Goal: Task Accomplishment & Management: Use online tool/utility

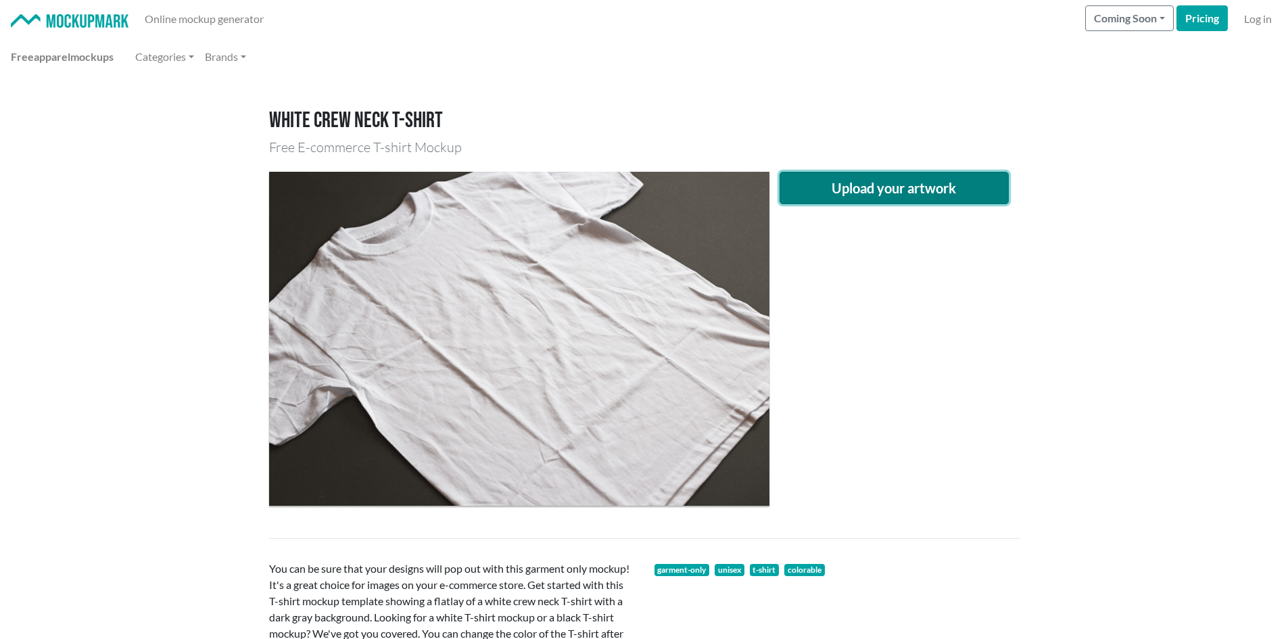
click at [885, 187] on button "Upload your artwork" at bounding box center [894, 188] width 230 height 32
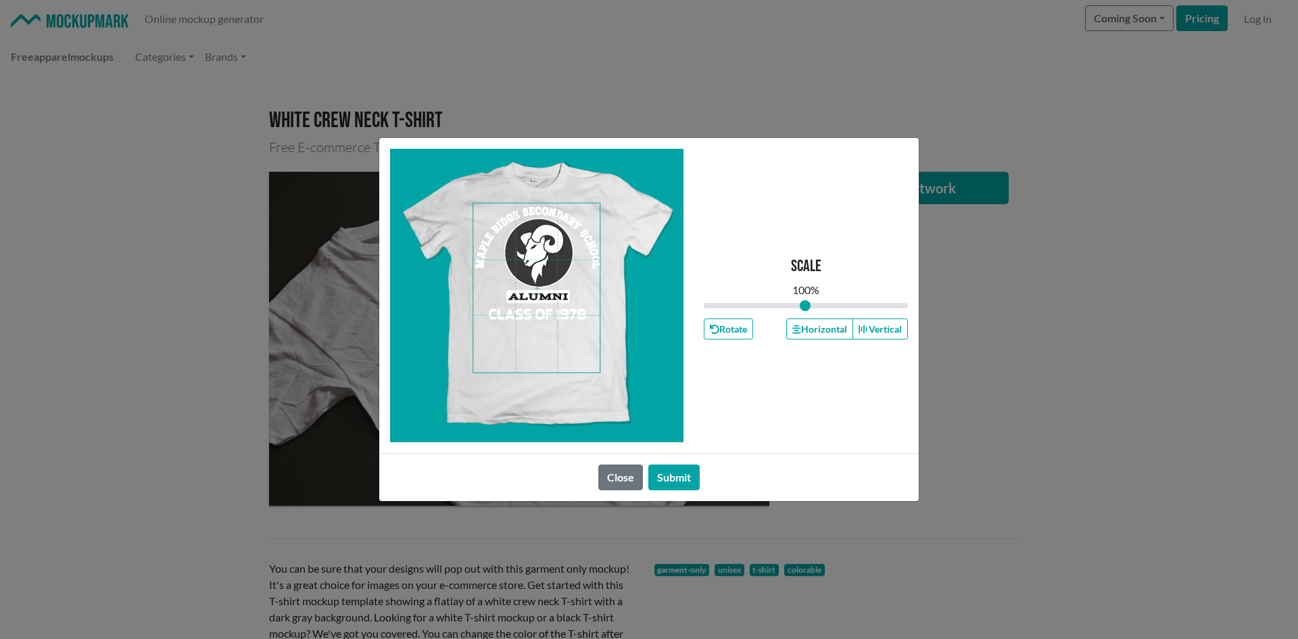
click at [560, 335] on span at bounding box center [536, 287] width 126 height 169
click at [807, 337] on button "Horizontal" at bounding box center [819, 328] width 66 height 21
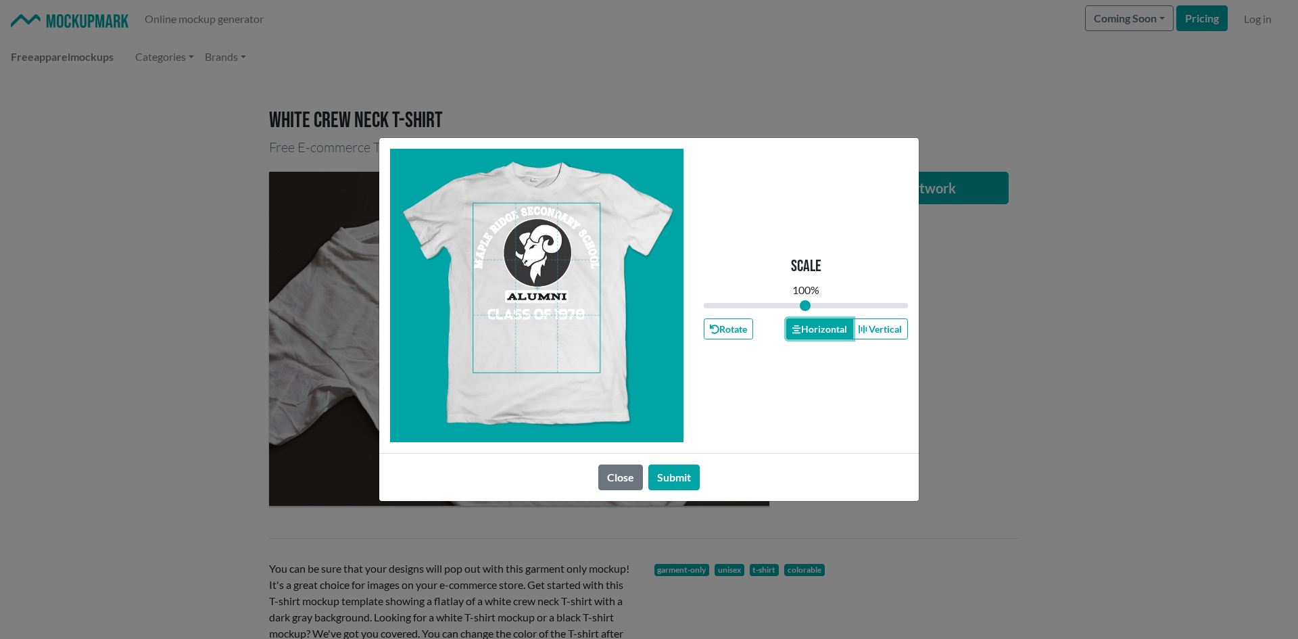
click at [807, 336] on button "Horizontal" at bounding box center [819, 328] width 66 height 21
click at [808, 334] on button "Horizontal" at bounding box center [819, 328] width 66 height 21
click at [808, 333] on button "Horizontal" at bounding box center [819, 328] width 66 height 21
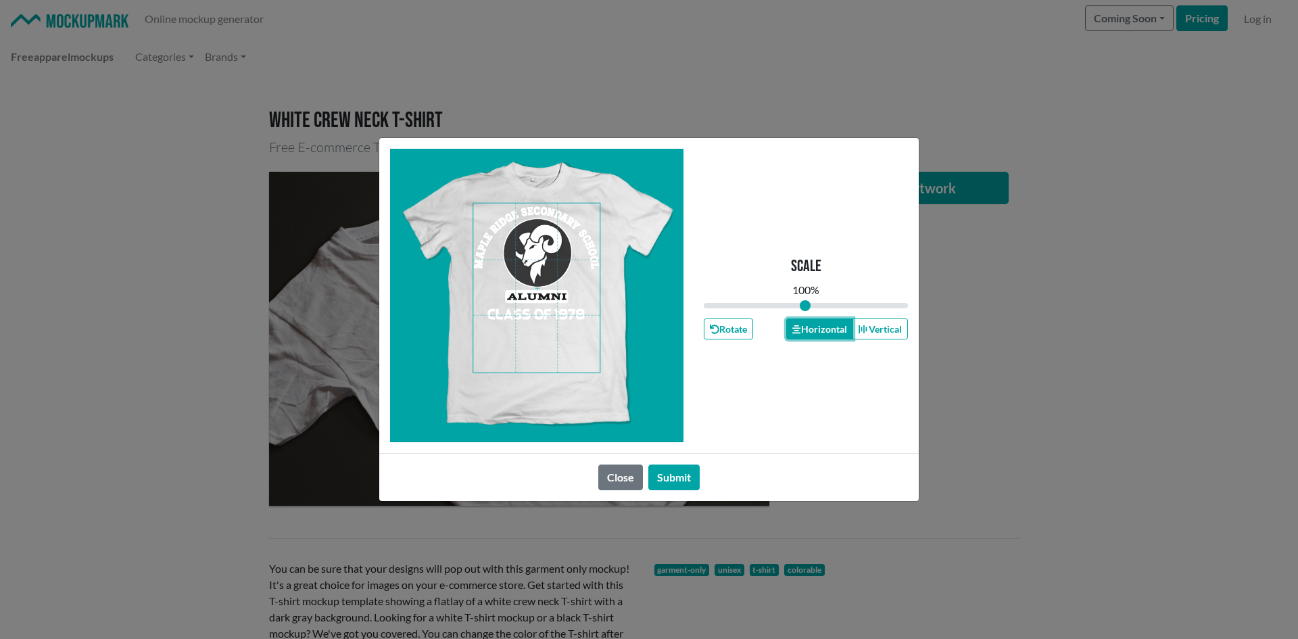
click at [809, 333] on button "Horizontal" at bounding box center [819, 328] width 66 height 21
click at [810, 332] on button "Horizontal" at bounding box center [819, 328] width 66 height 21
click at [811, 335] on button "Horizontal" at bounding box center [819, 328] width 66 height 21
click at [812, 338] on button "Horizontal" at bounding box center [819, 328] width 66 height 21
click at [812, 337] on button "Horizontal" at bounding box center [819, 328] width 66 height 21
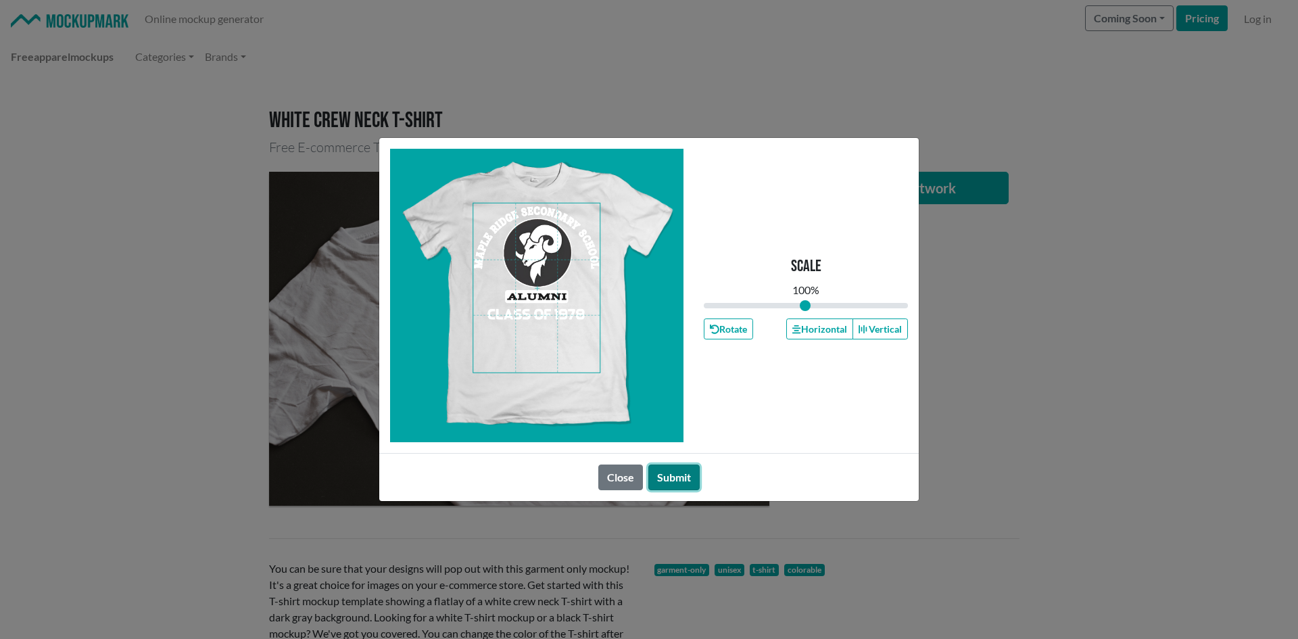
click at [658, 478] on button "Submit" at bounding box center [673, 477] width 51 height 26
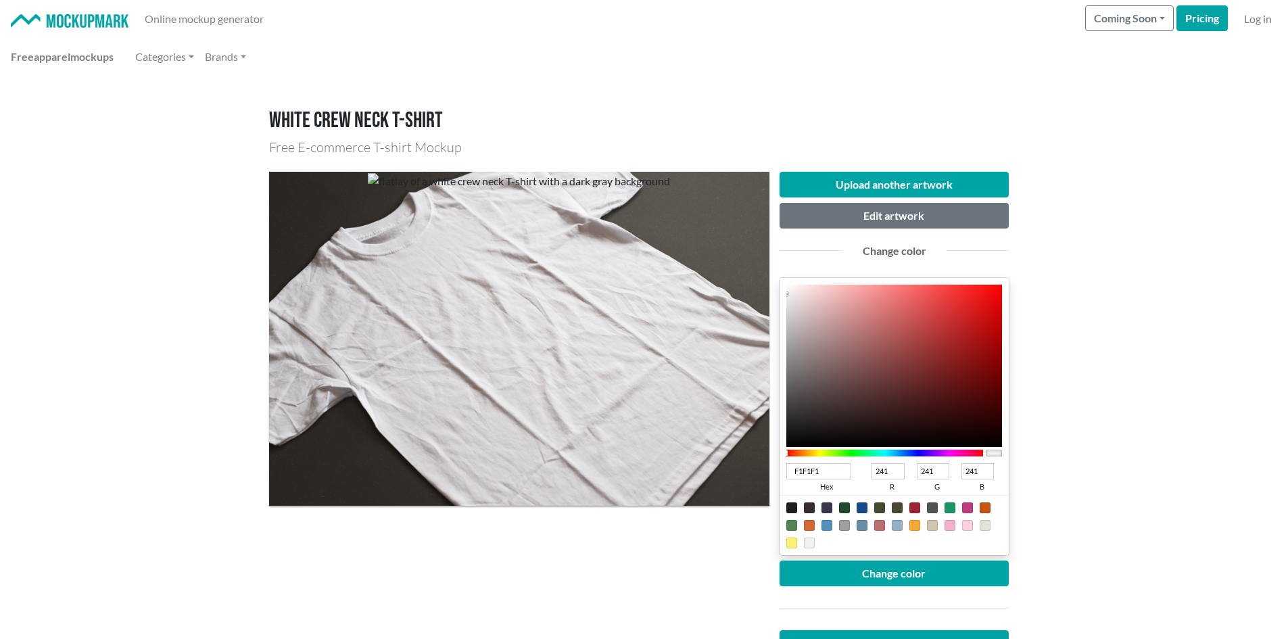
click at [793, 510] on div at bounding box center [791, 507] width 11 height 11
type input "1F1F1F"
type input "31"
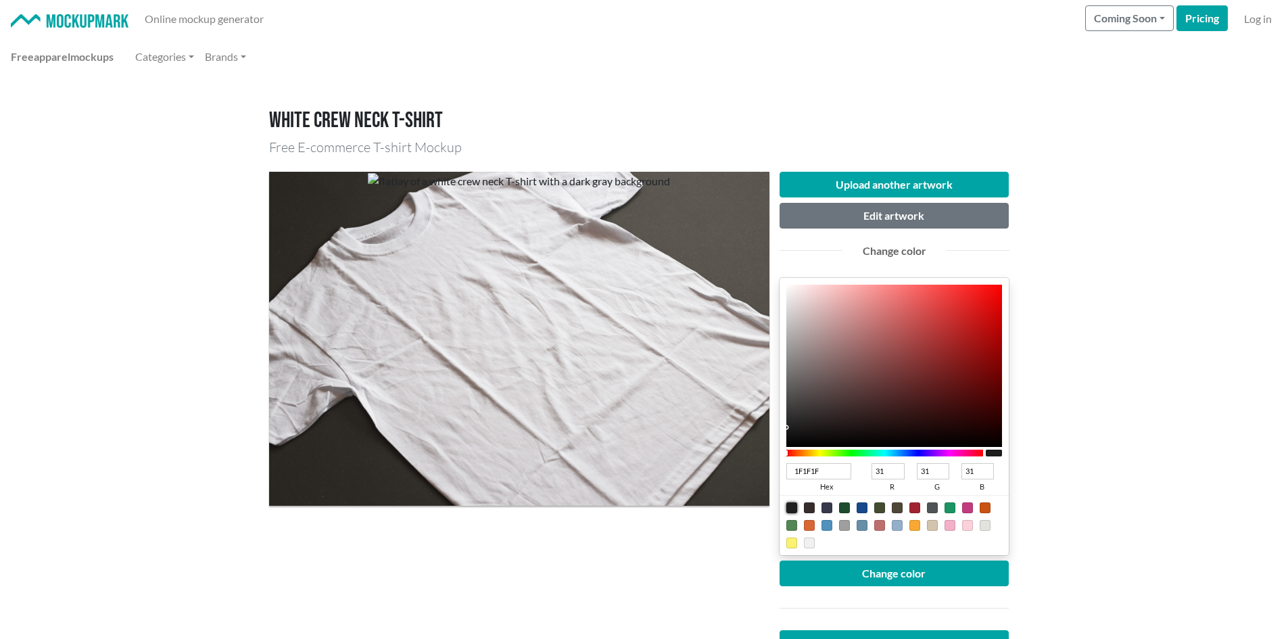
type input "362F2F"
type input "54"
type input "47"
type input "342F2F"
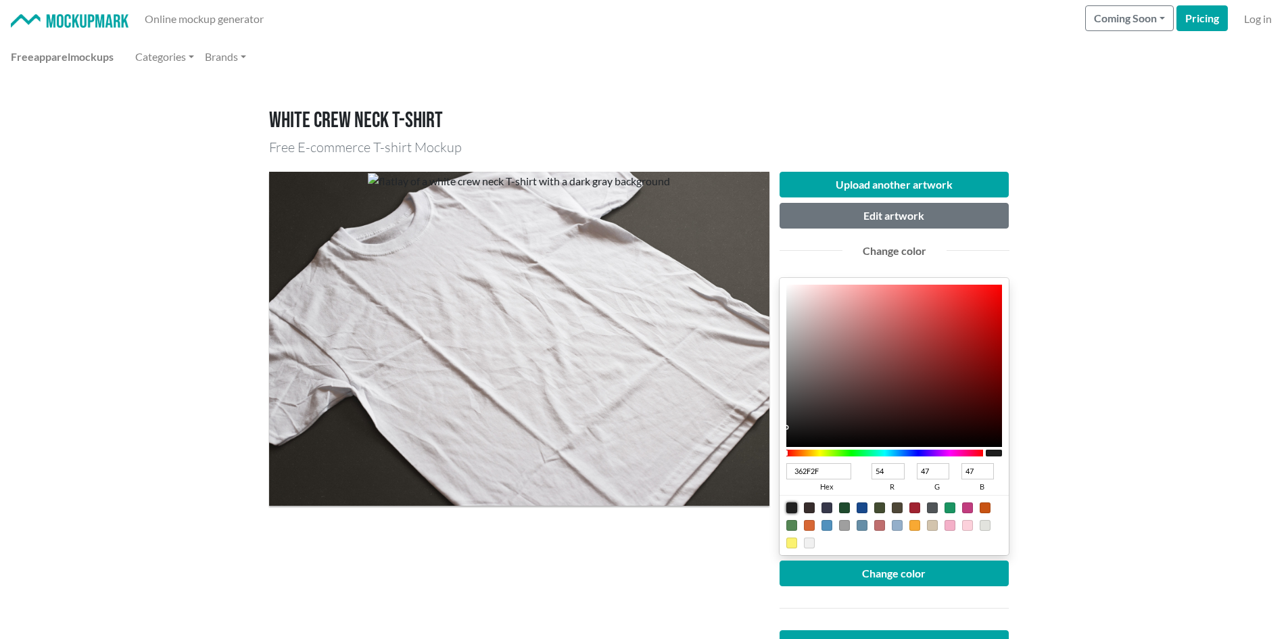
type input "52"
type input "2F2F2F"
type input "47"
type input "2B2B2B"
type input "43"
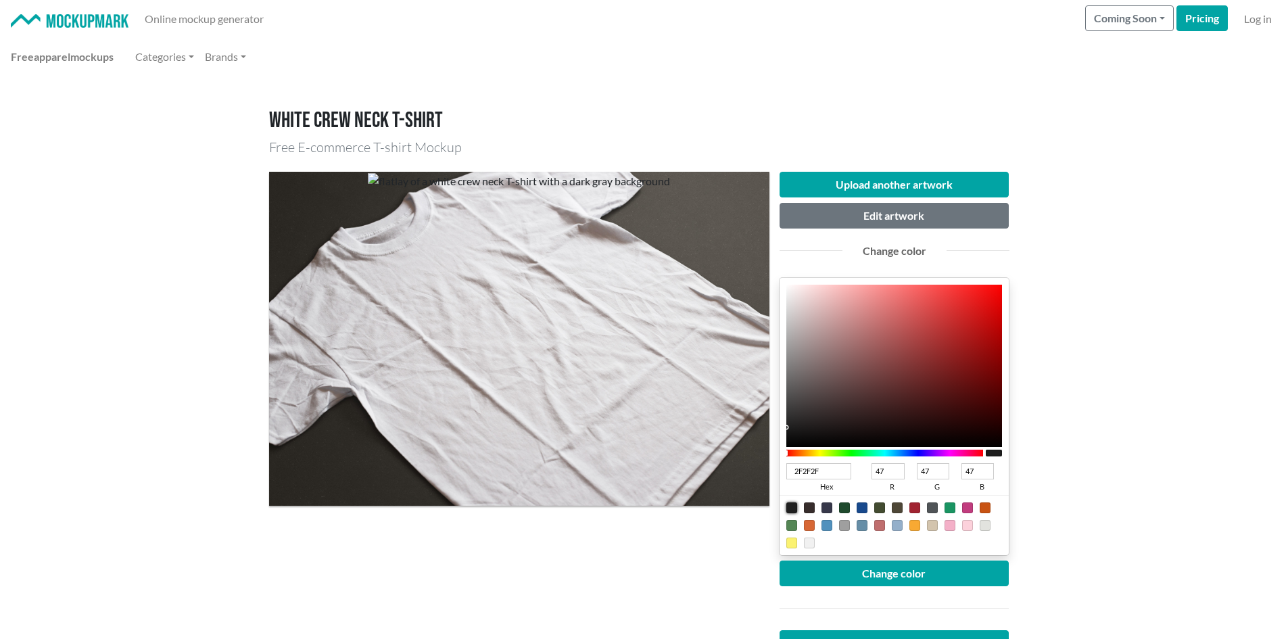
type input "43"
type input "262626"
type input "38"
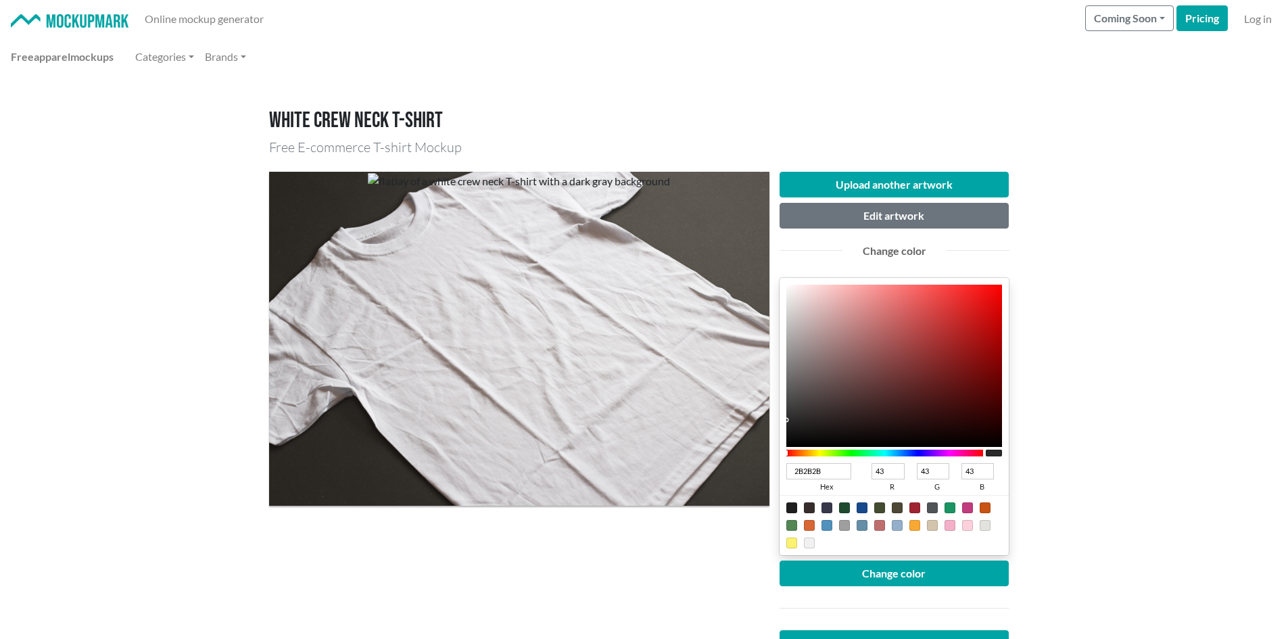
type input "38"
type input "1C1C1C"
type input "28"
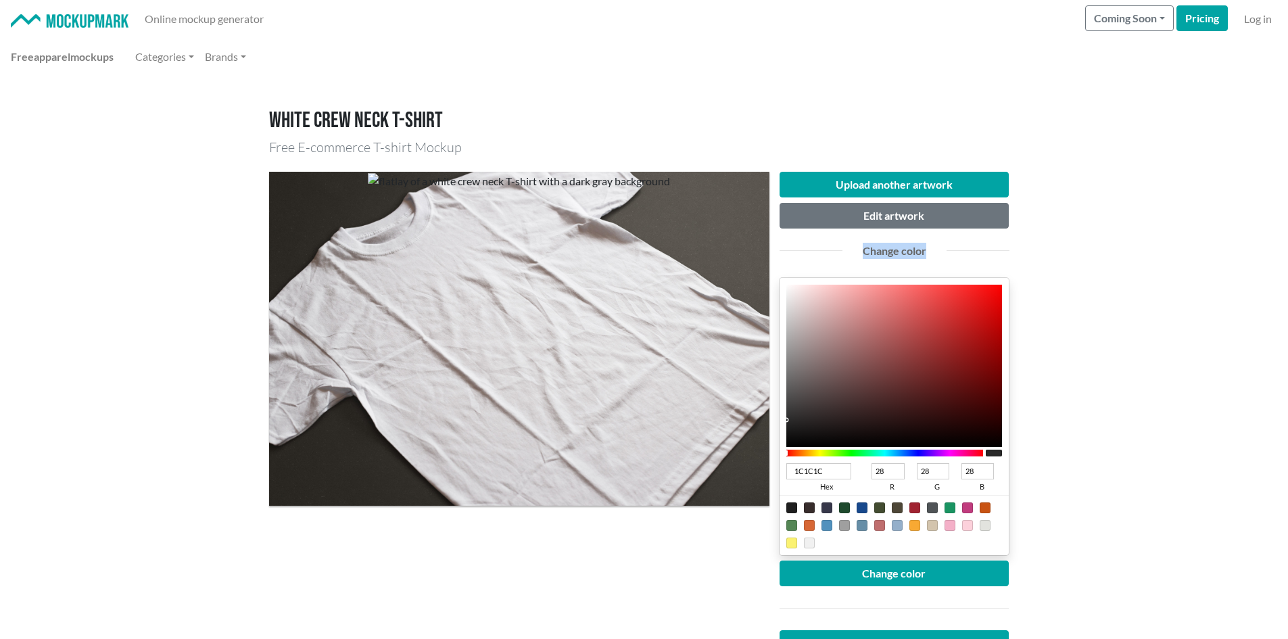
type input "0F0F0F"
type input "15"
type input "0D0D0D"
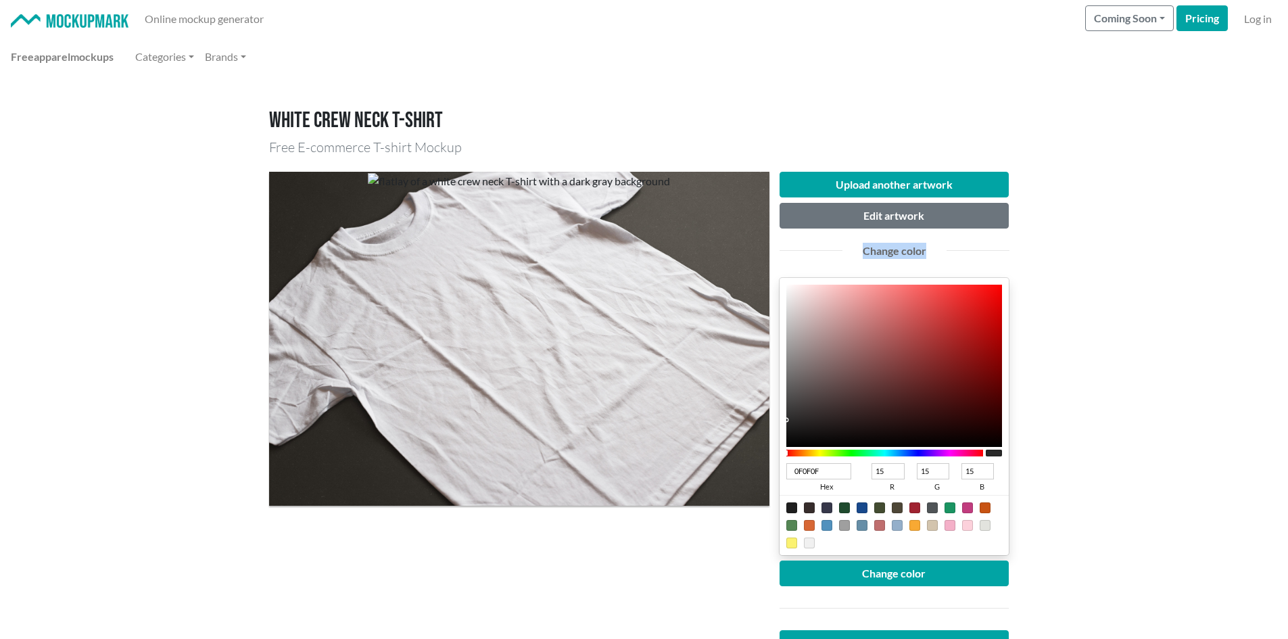
type input "13"
type input "0C0C0C"
type input "12"
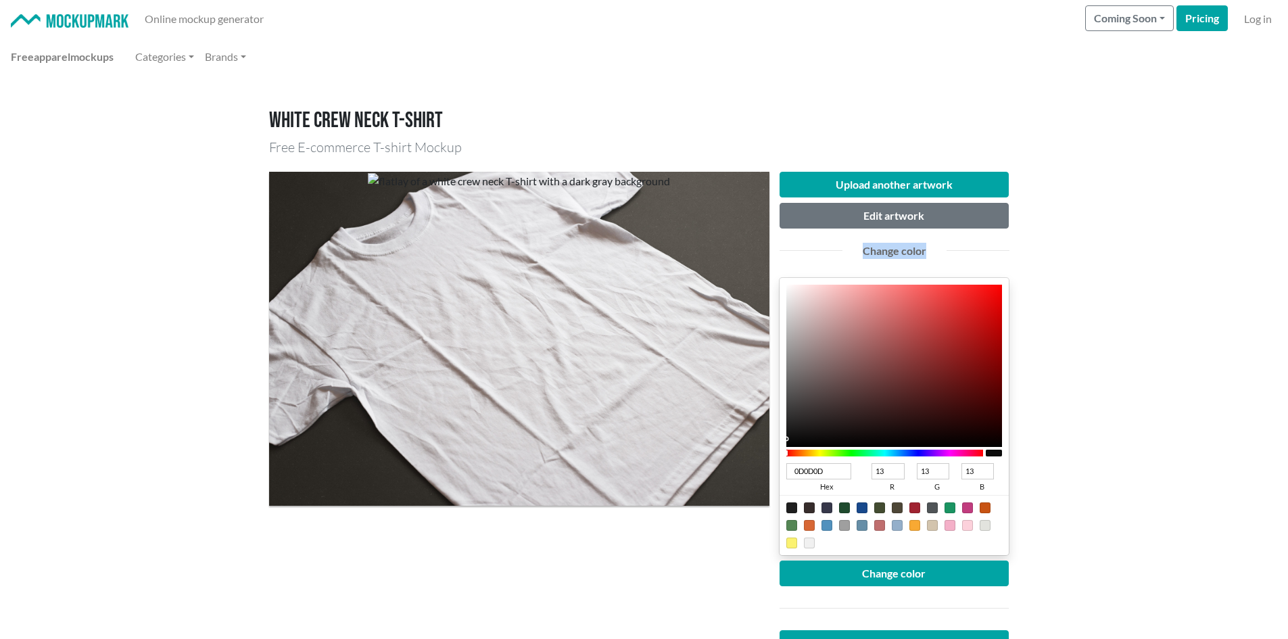
type input "12"
type input "0B0B0B"
type input "11"
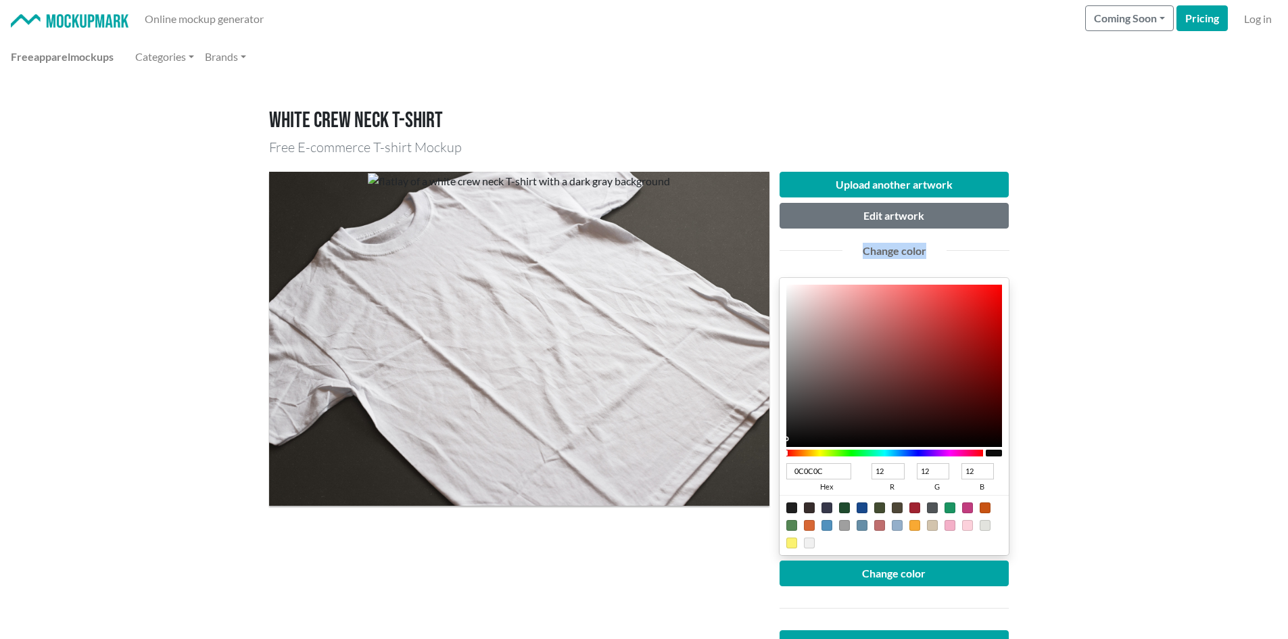
type input "11"
type input "090909"
type input "9"
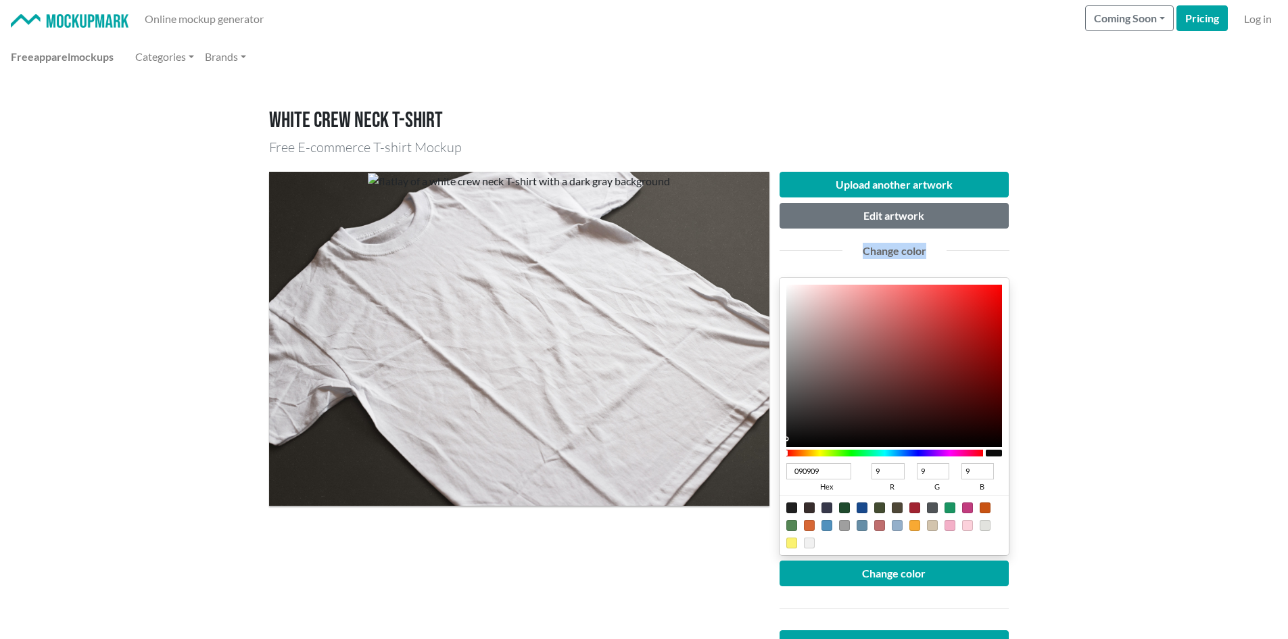
type input "040404"
type input "4"
type input "020202"
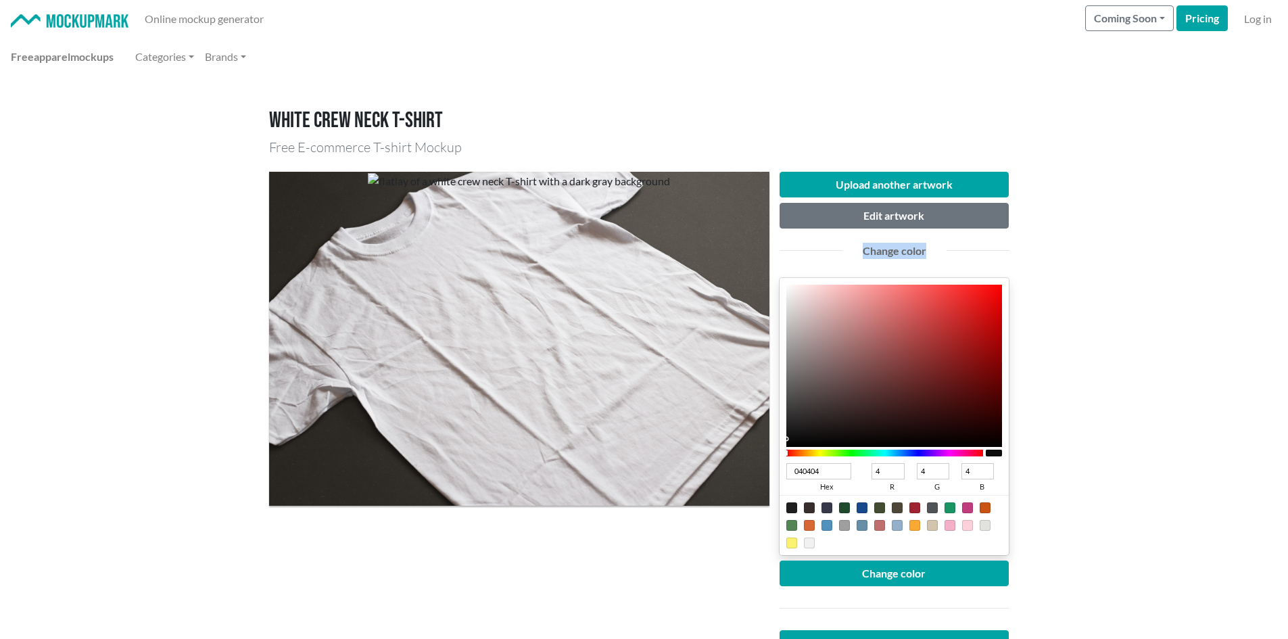
type input "2"
type input "010101"
type input "1"
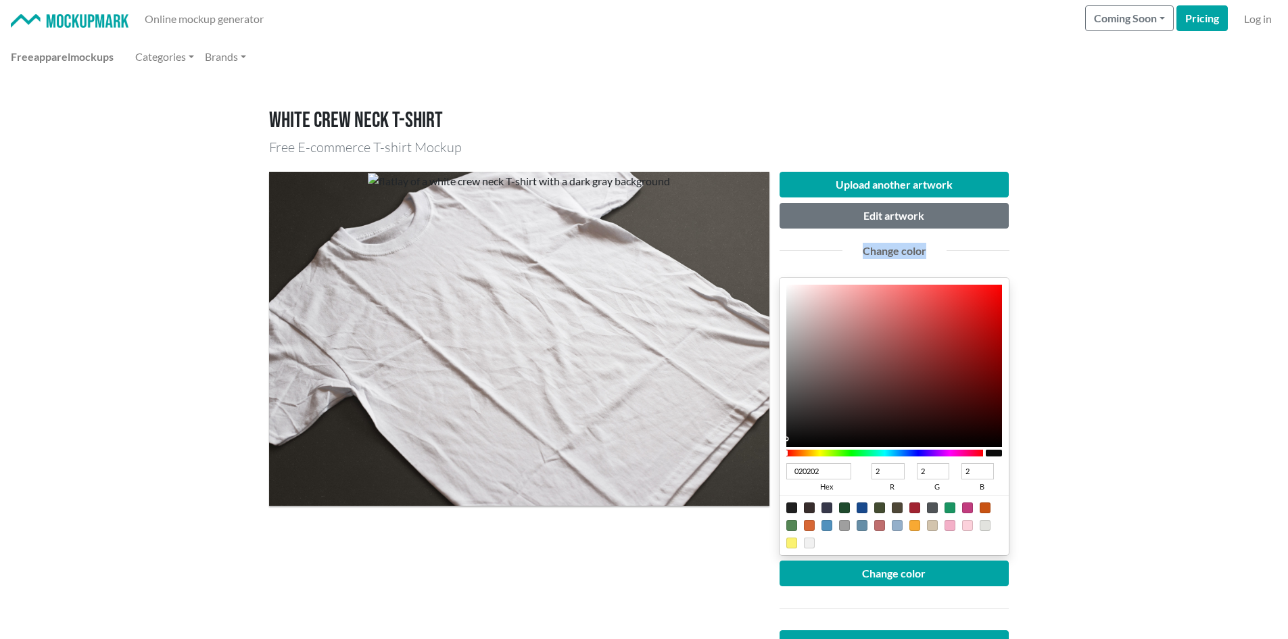
type input "1"
type input "000000"
type input "0"
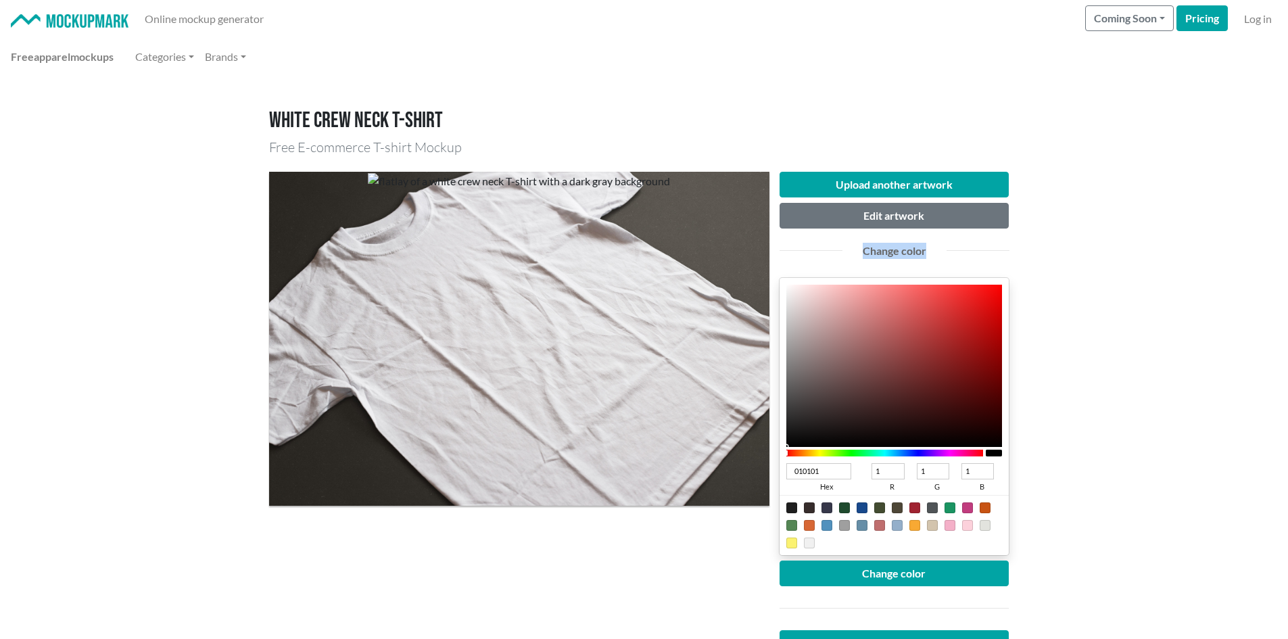
type input "0"
type input "010101"
type input "1"
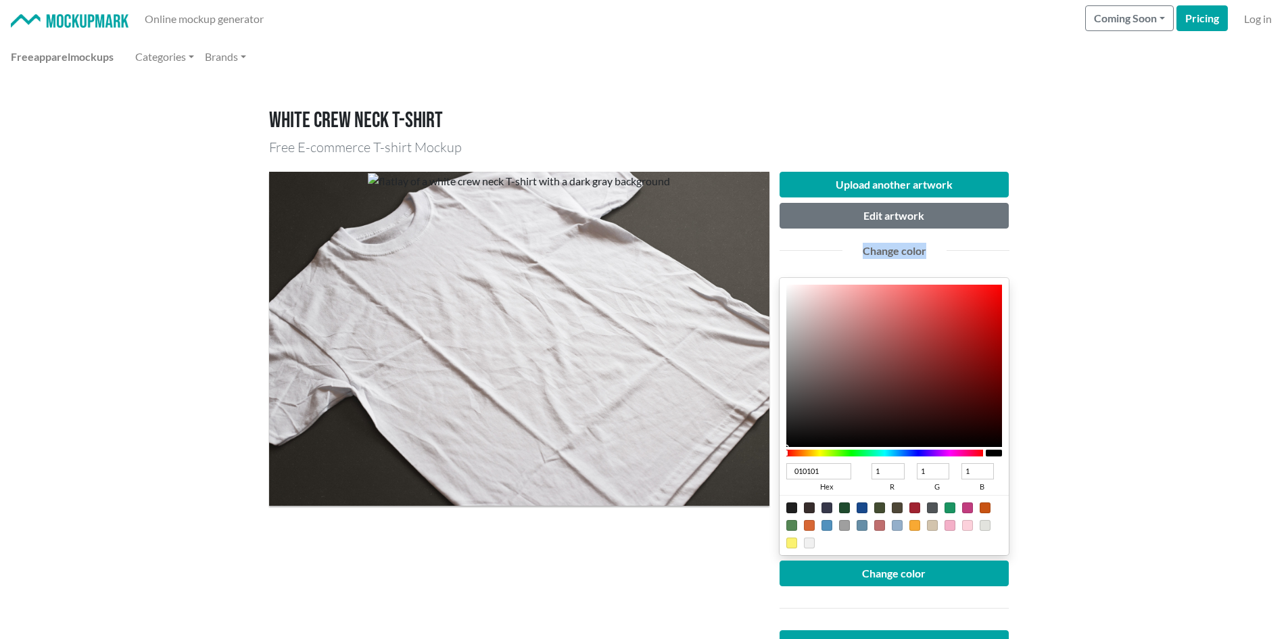
type input "040404"
type input "4"
type input "050505"
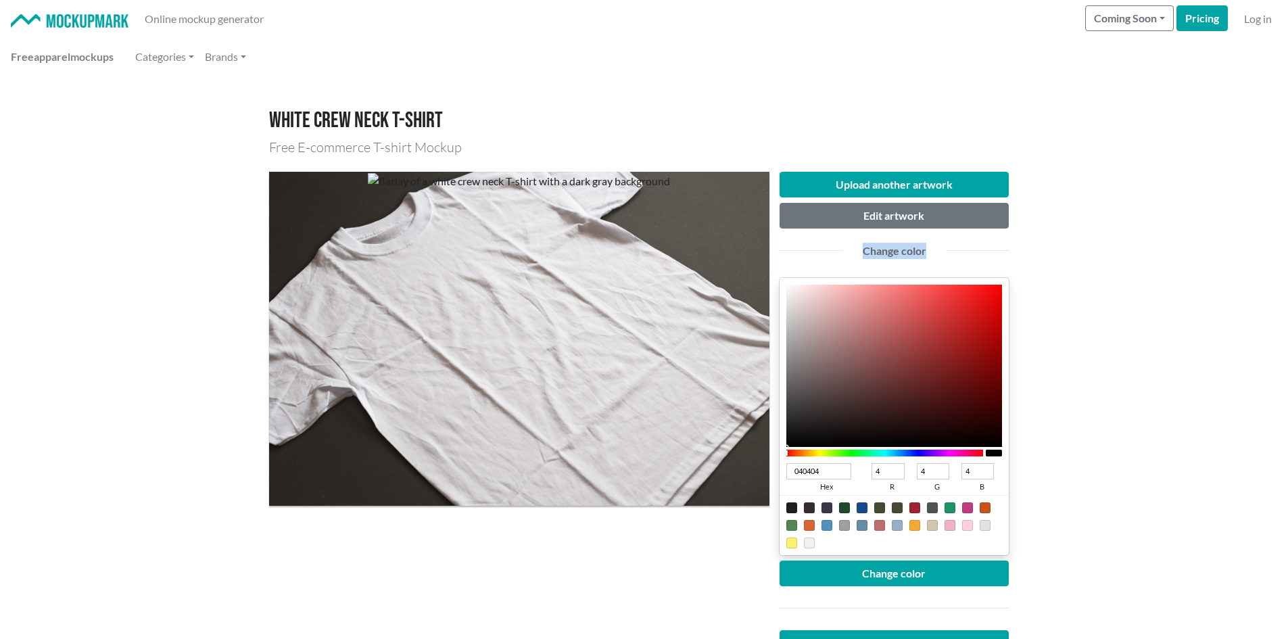
type input "5"
type input "060606"
type input "6"
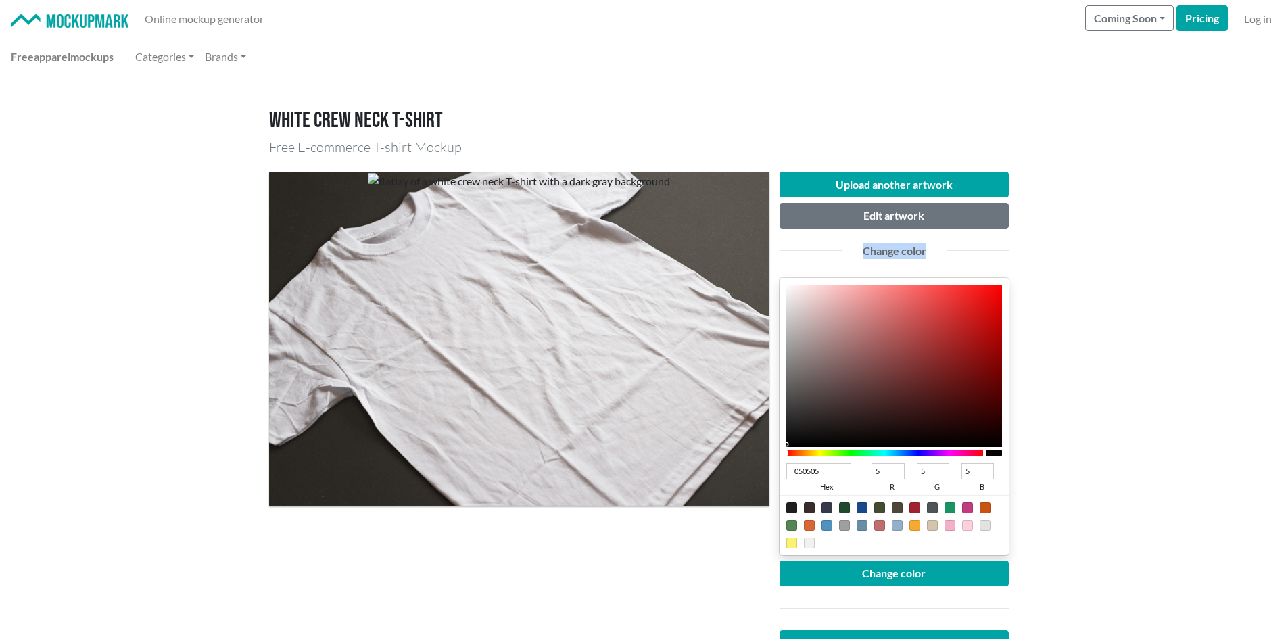
type input "6"
type input "070707"
type input "7"
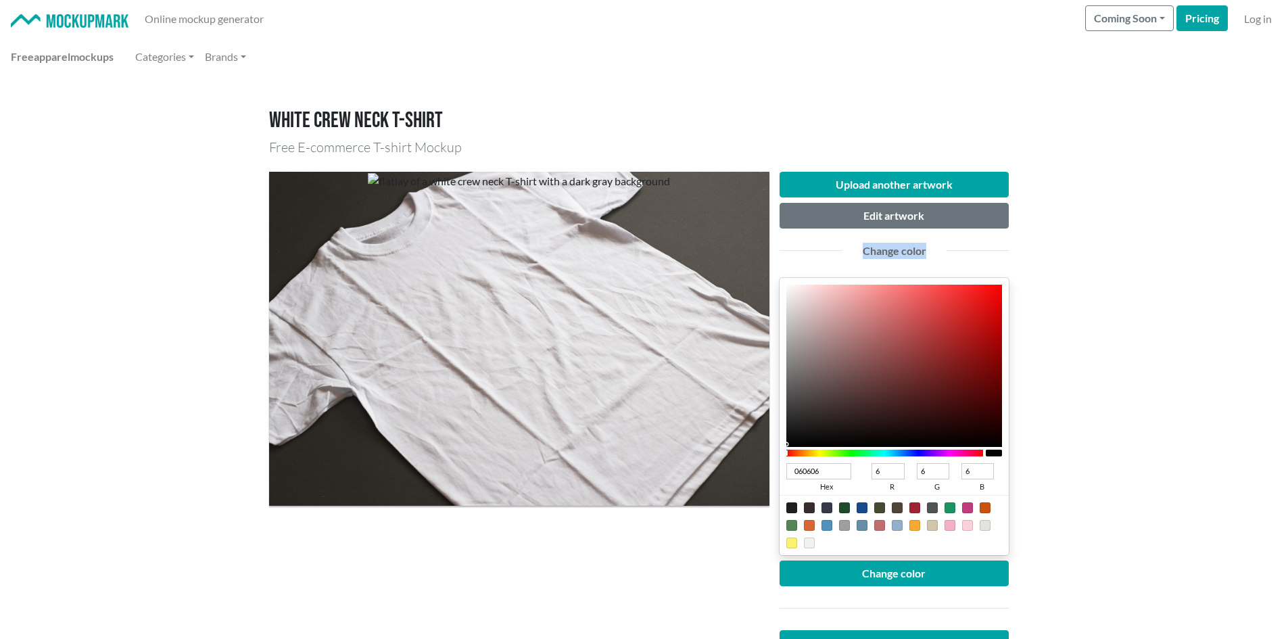
type input "7"
type input "080808"
type input "8"
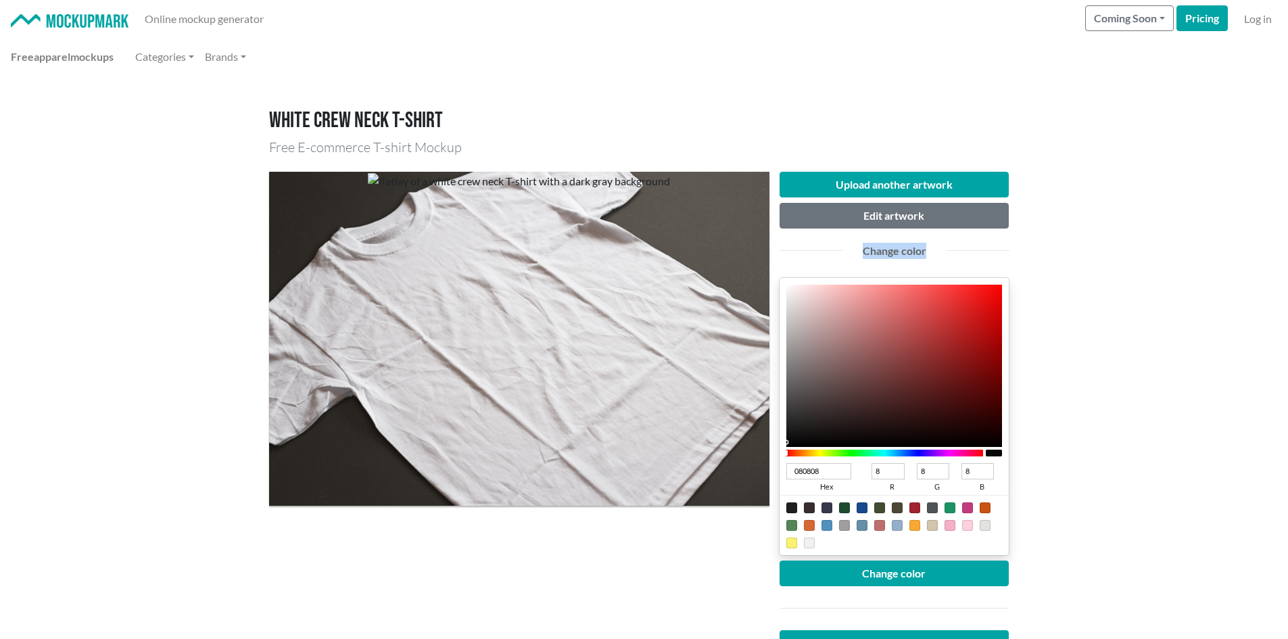
type input "090909"
type input "9"
type input "0A0A0A"
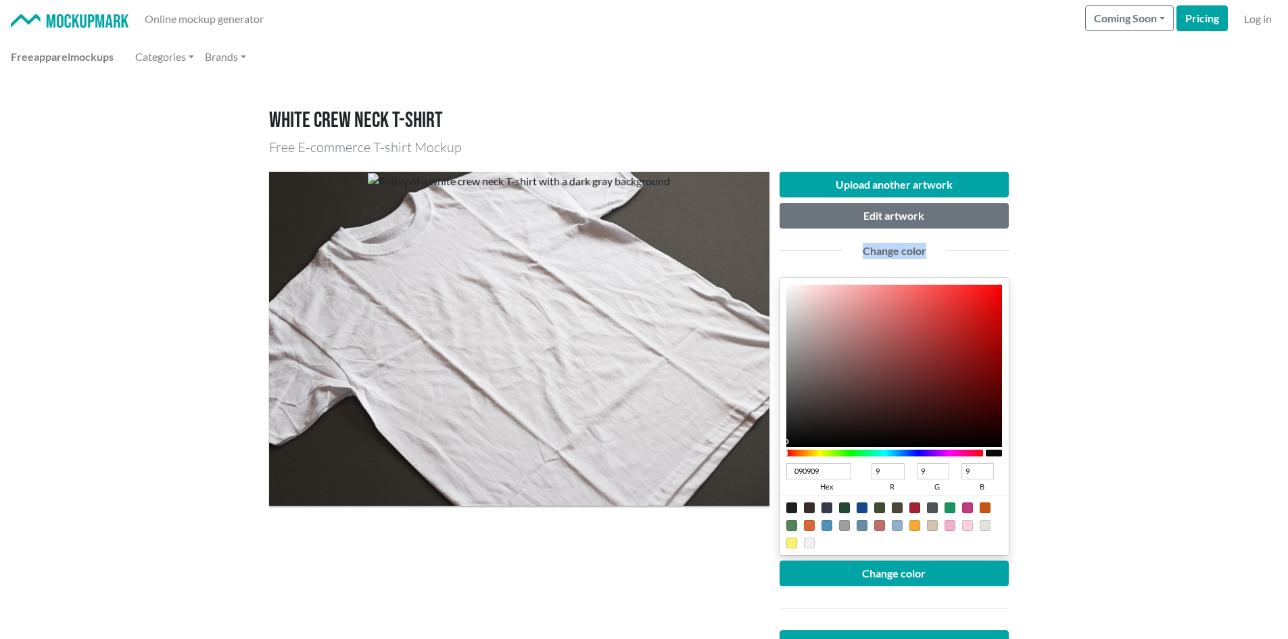
type input "10"
type input "0B0B0B"
type input "11"
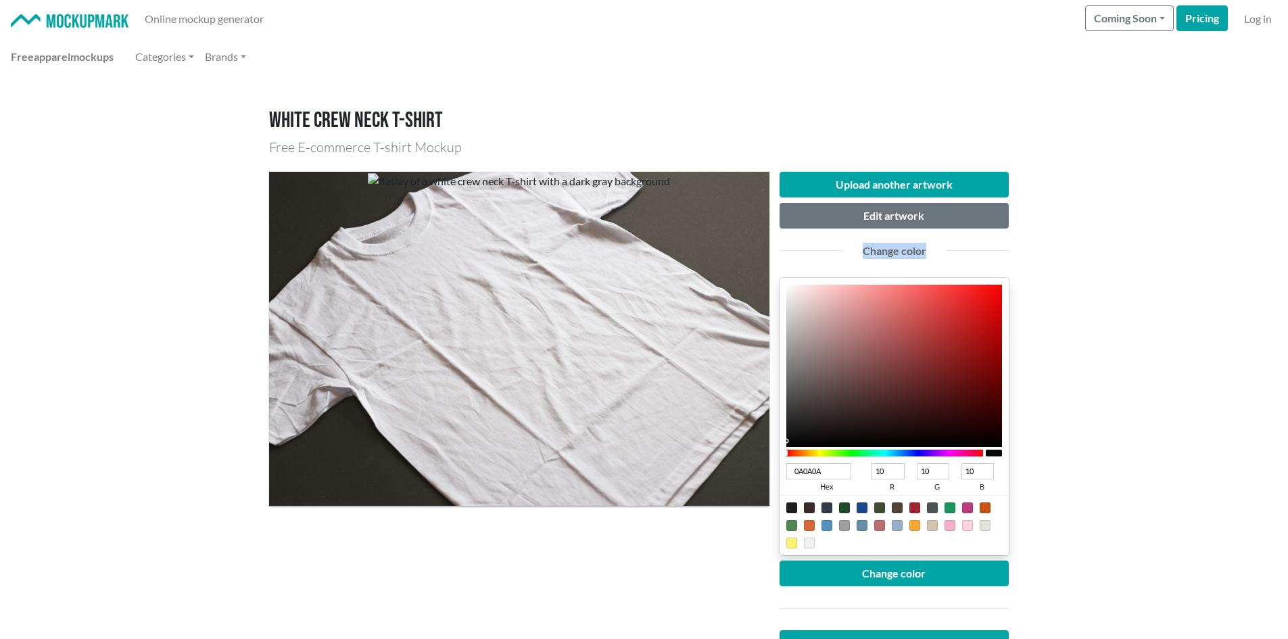
type input "11"
type input "0C0C0C"
type input "12"
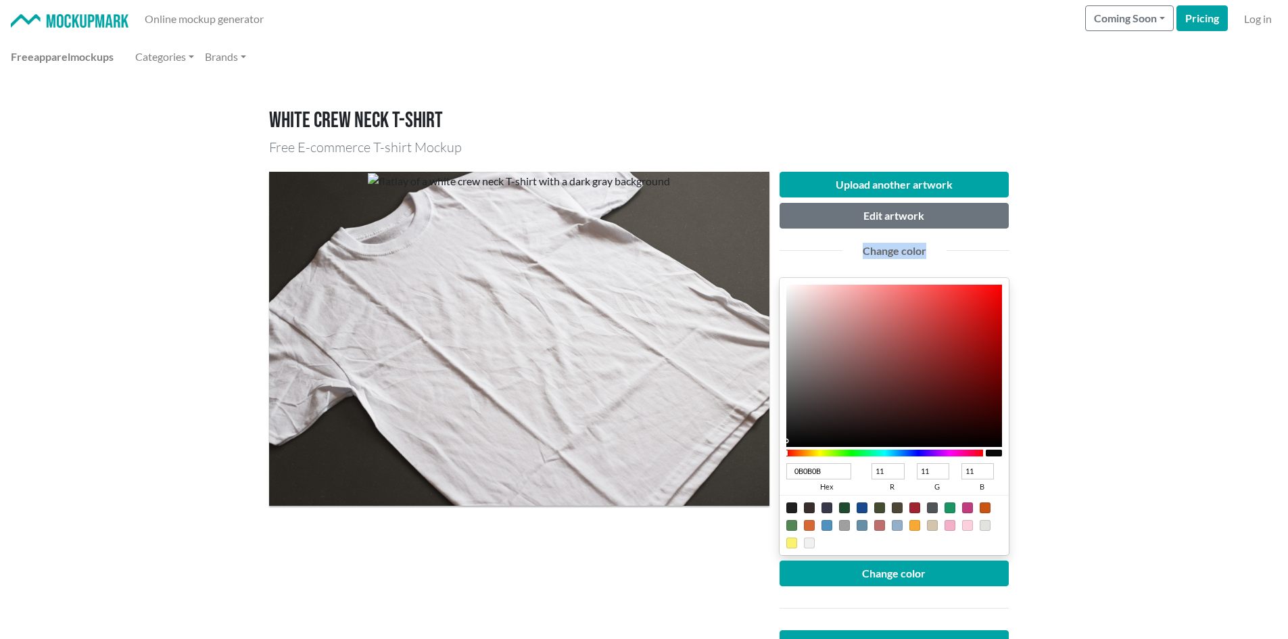
type input "12"
type input "0D0D0D"
type input "13"
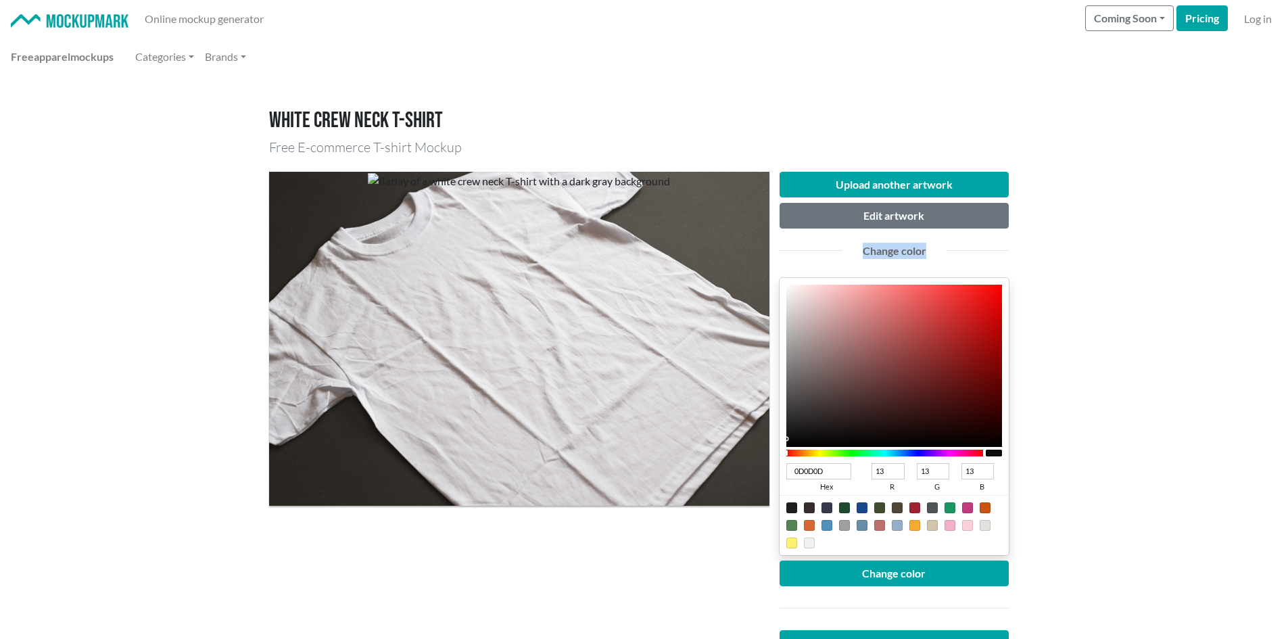
type input "0E0E0E"
type input "14"
type input "0D0D0D"
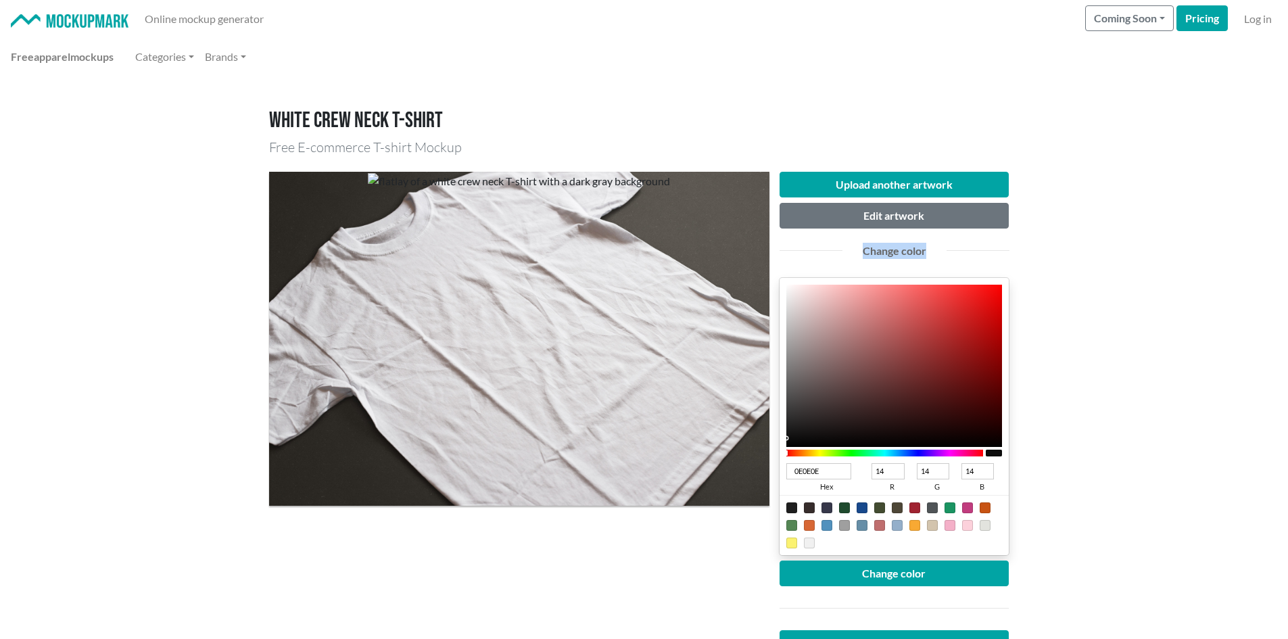
type input "13"
type input "0C0C0C"
type input "12"
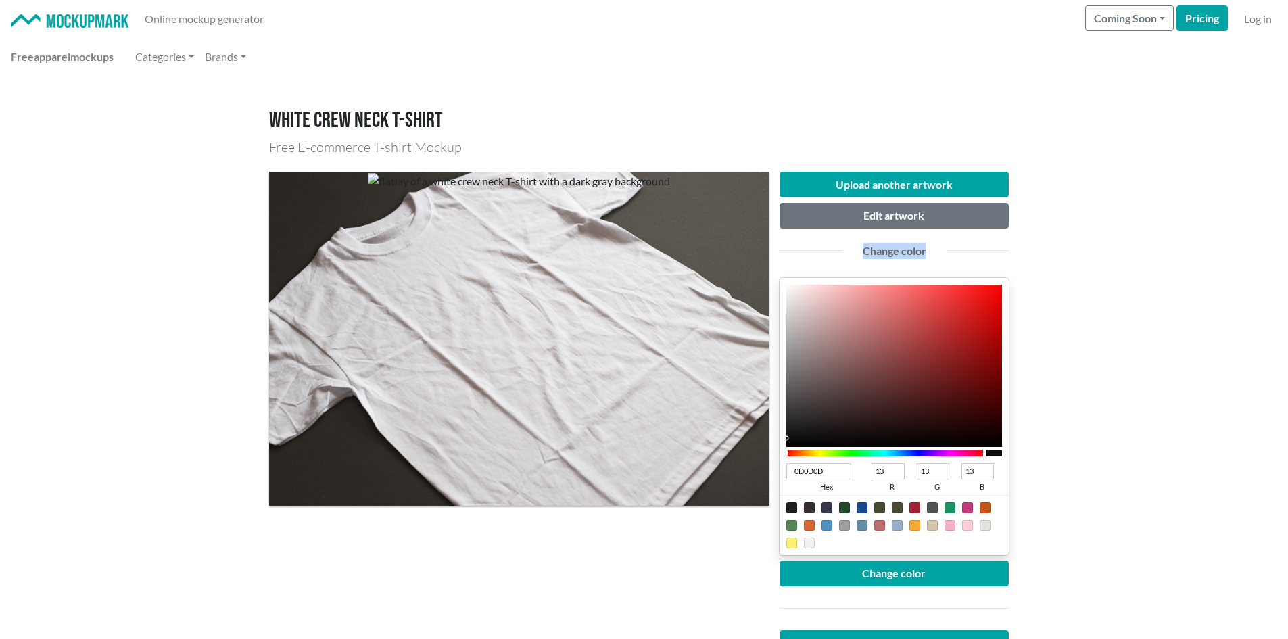
type input "12"
type input "0A0A0A"
type input "10"
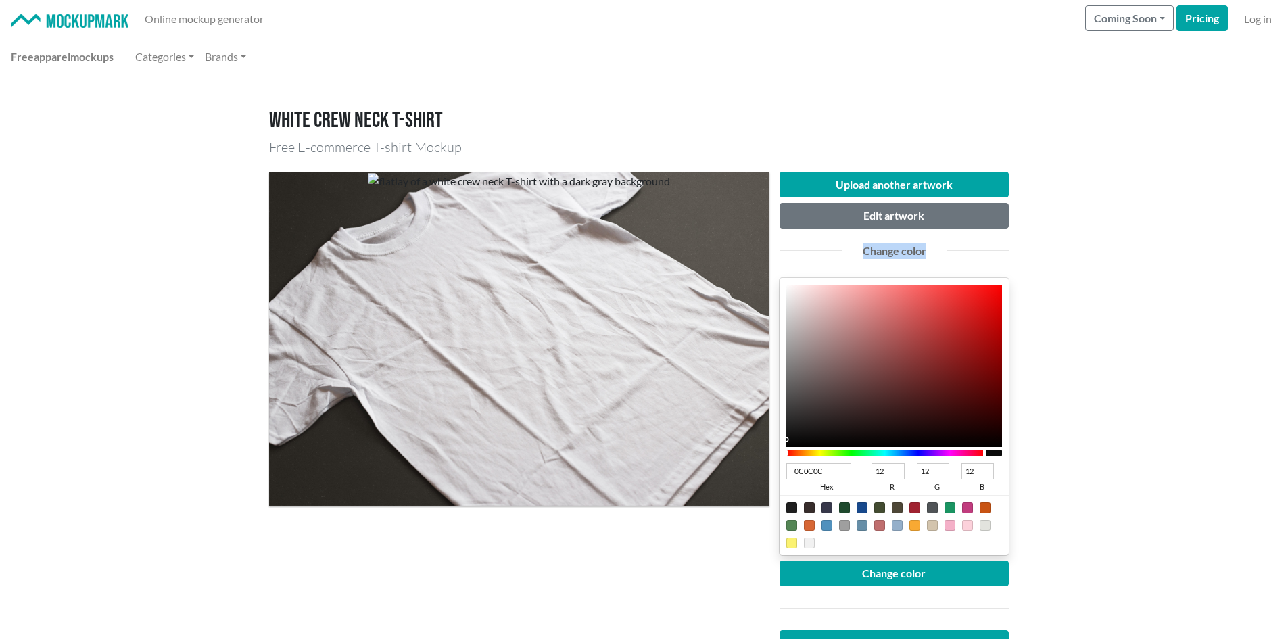
type input "10"
type input "090909"
type input "9"
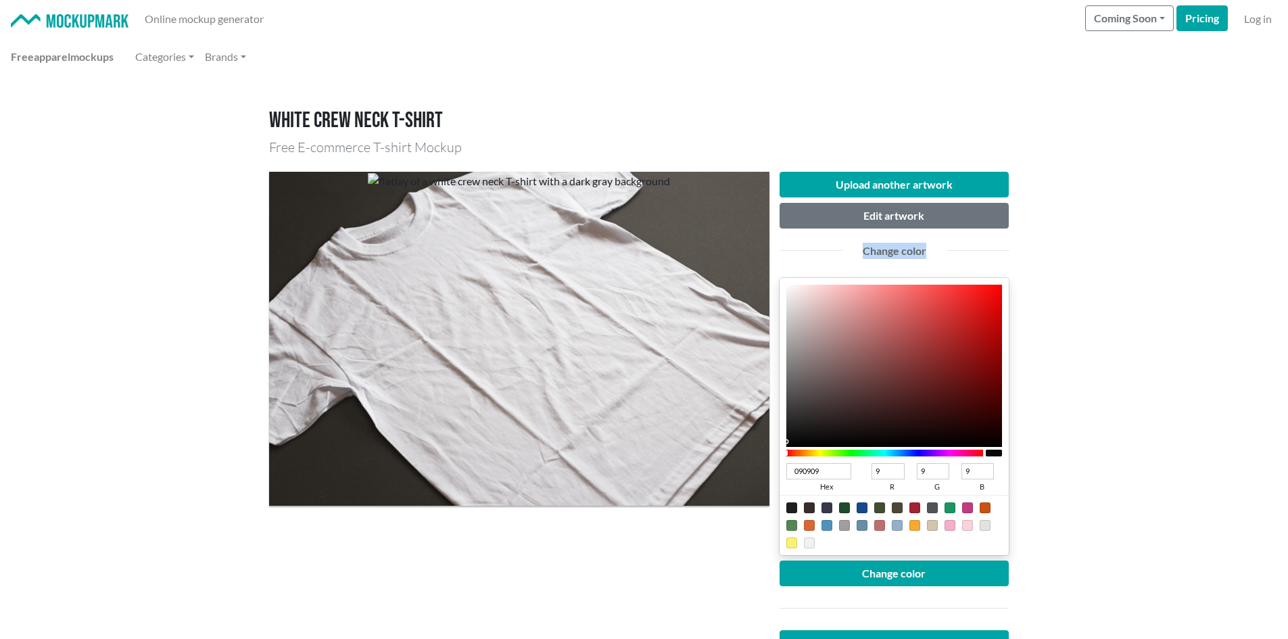
type input "0A0A0A"
type input "10"
type input "0B0B0B"
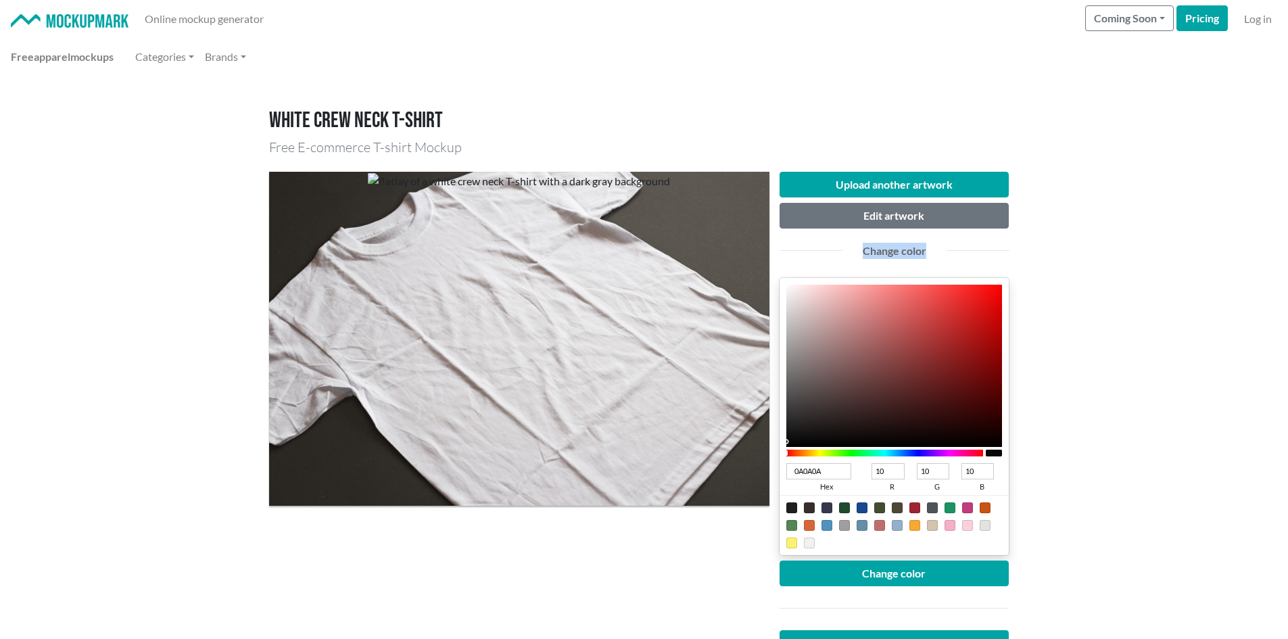
type input "11"
type input "0C0C0C"
type input "12"
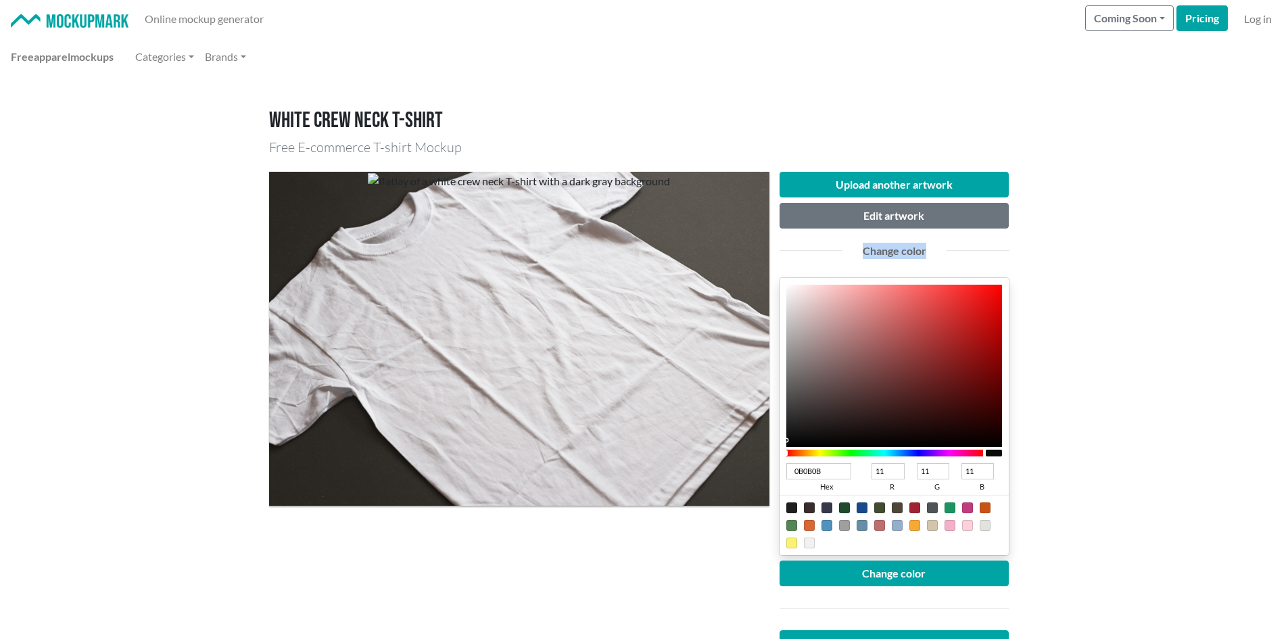
type input "12"
type input "0B0B0B"
type input "11"
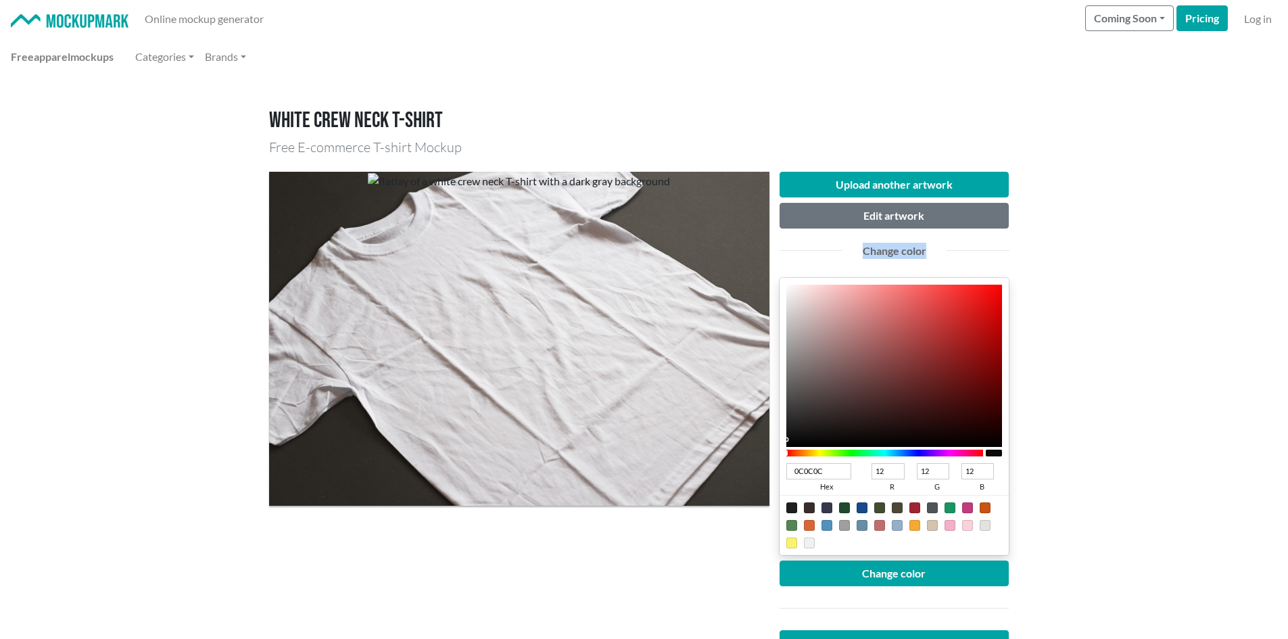
type input "11"
type input "090909"
type input "9"
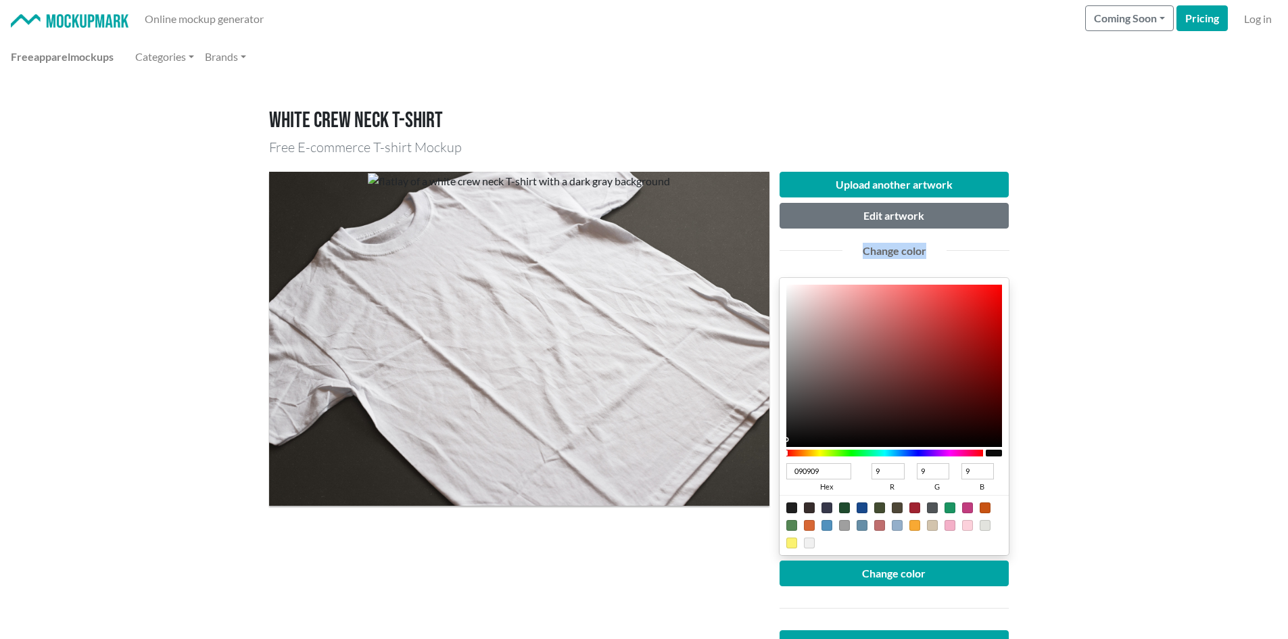
type input "080808"
type input "8"
type input "070707"
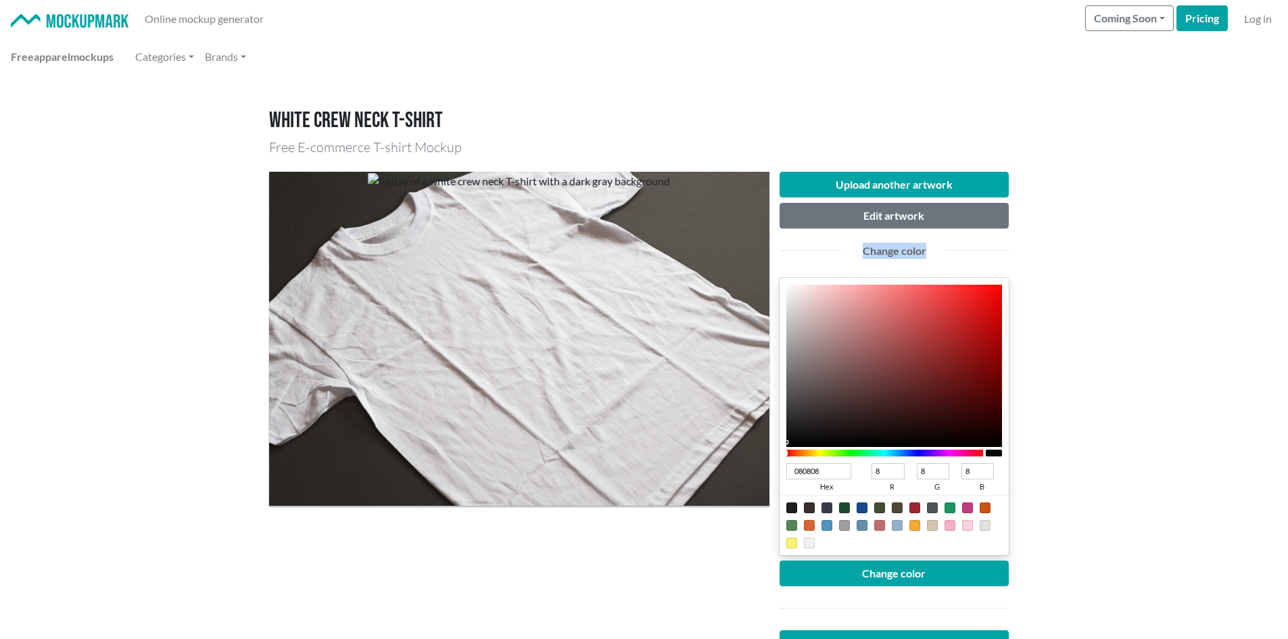
type input "7"
type input "060606"
type input "6"
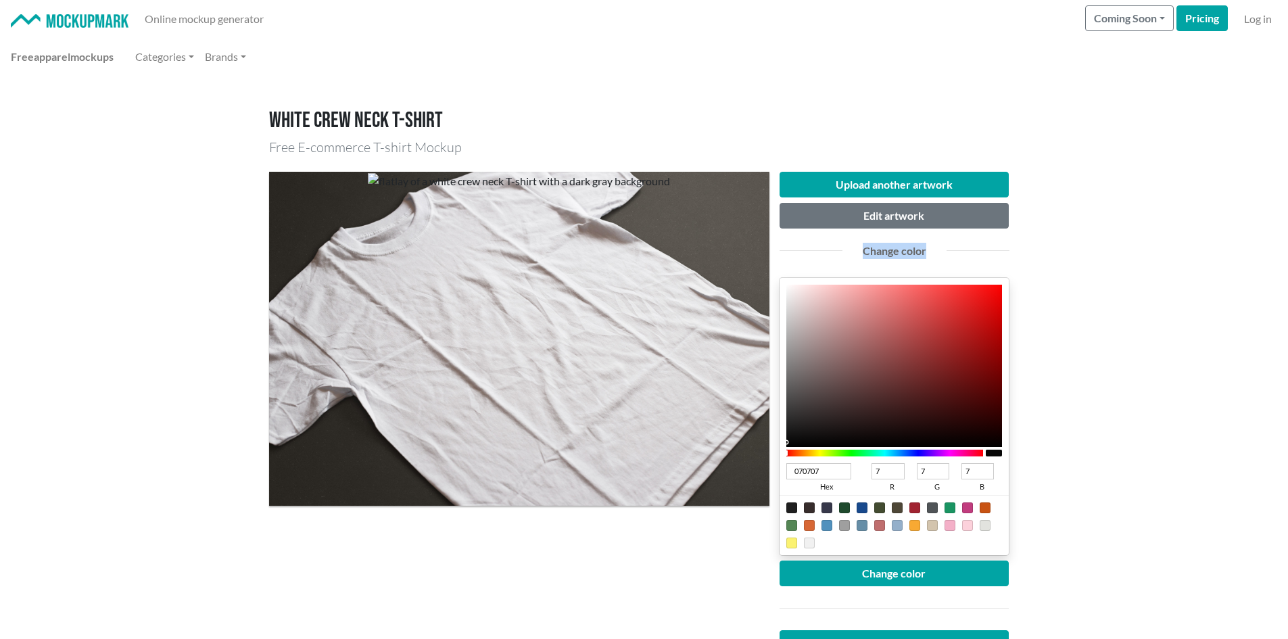
type input "6"
type input "050505"
type input "5"
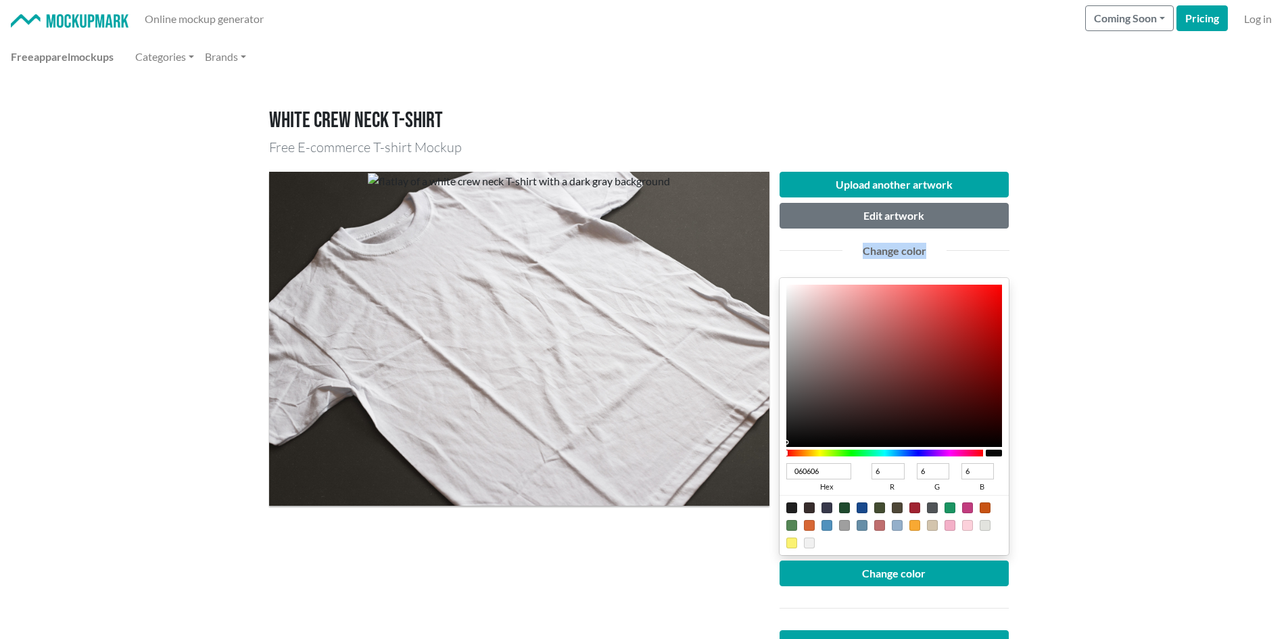
type input "5"
type input "040404"
type input "4"
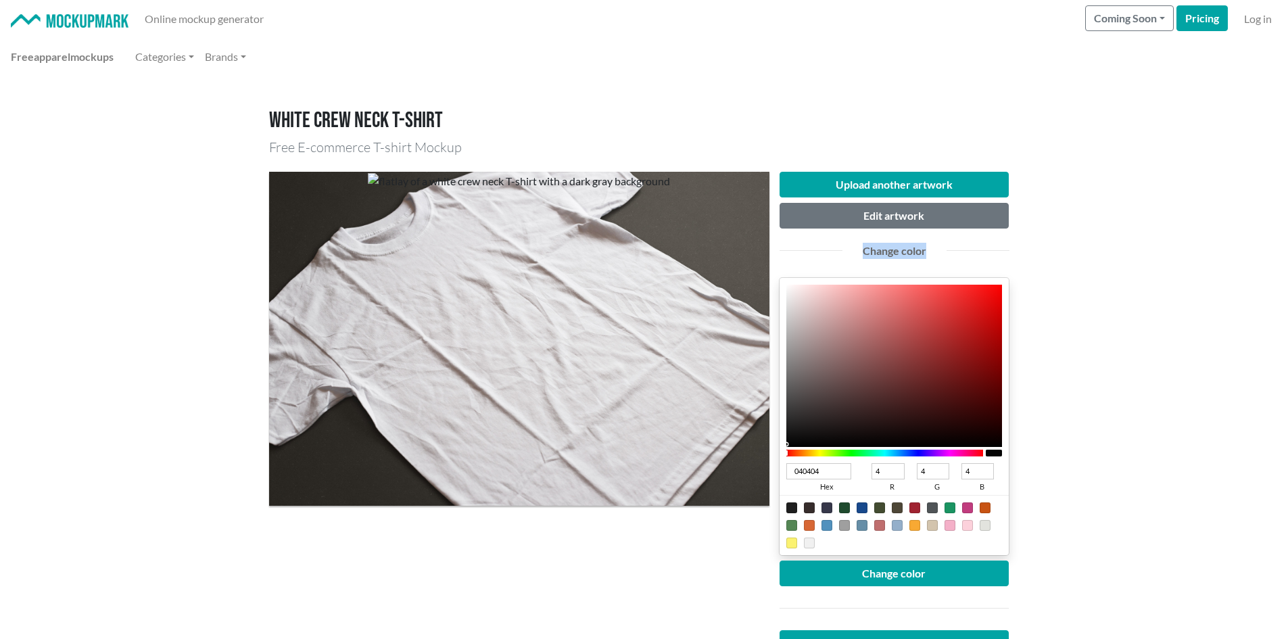
type input "020202"
type input "2"
type input "010101"
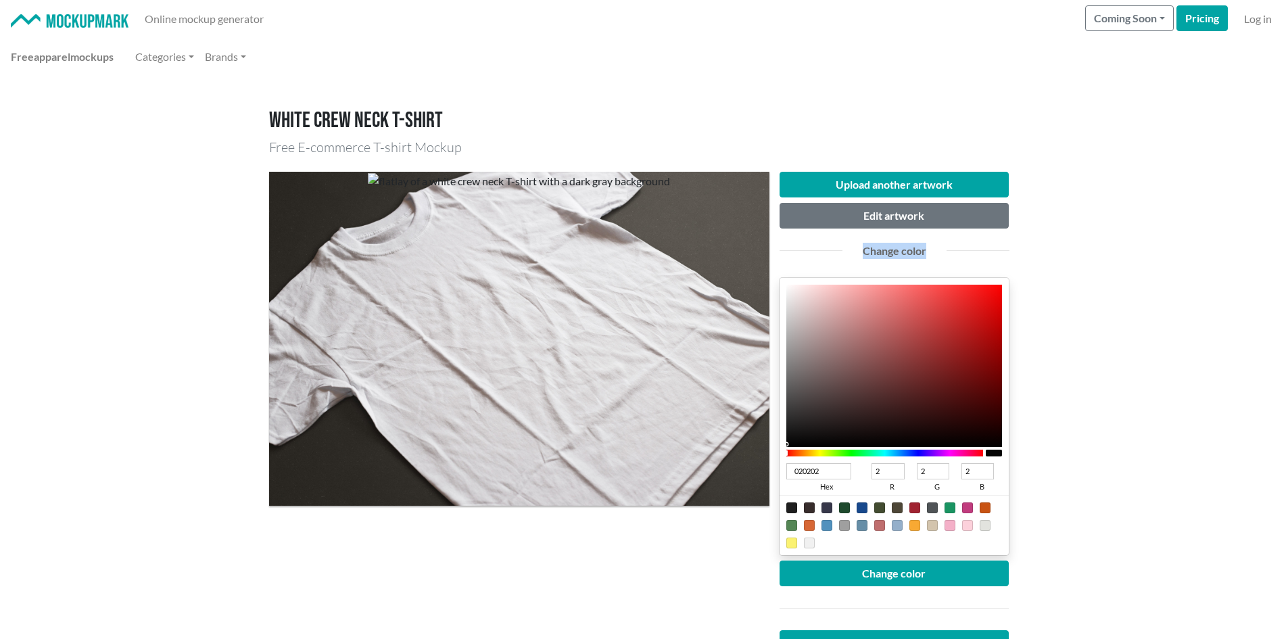
type input "1"
type input "020202"
type input "2"
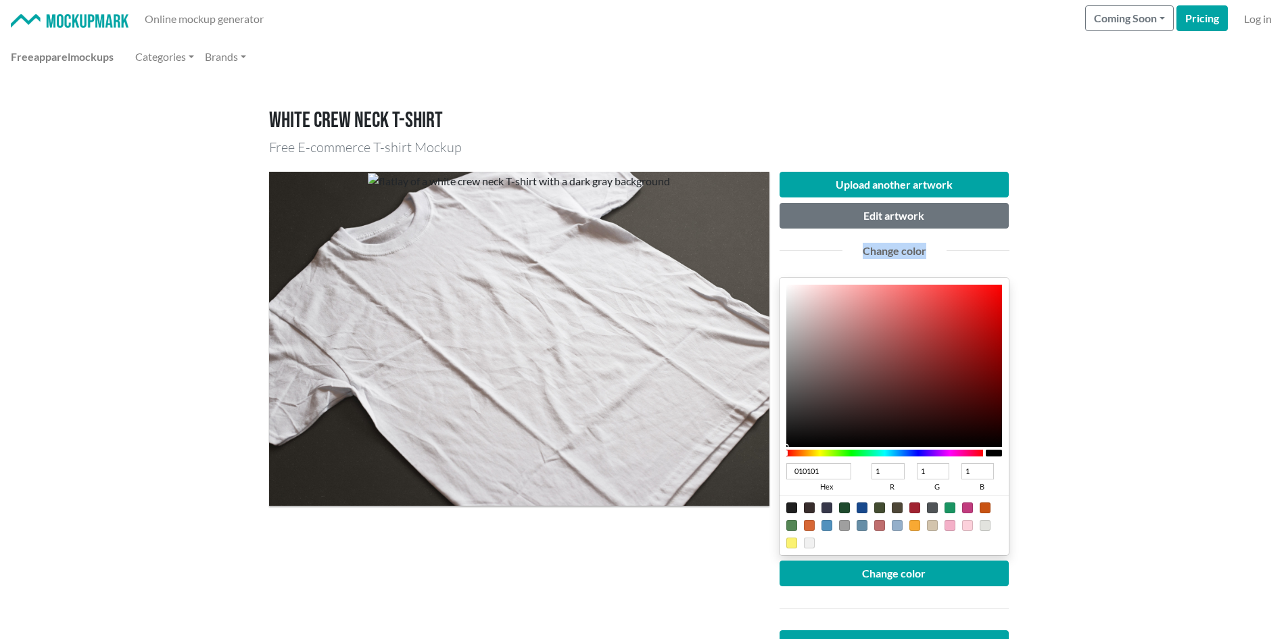
type input "2"
type input "050505"
type input "5"
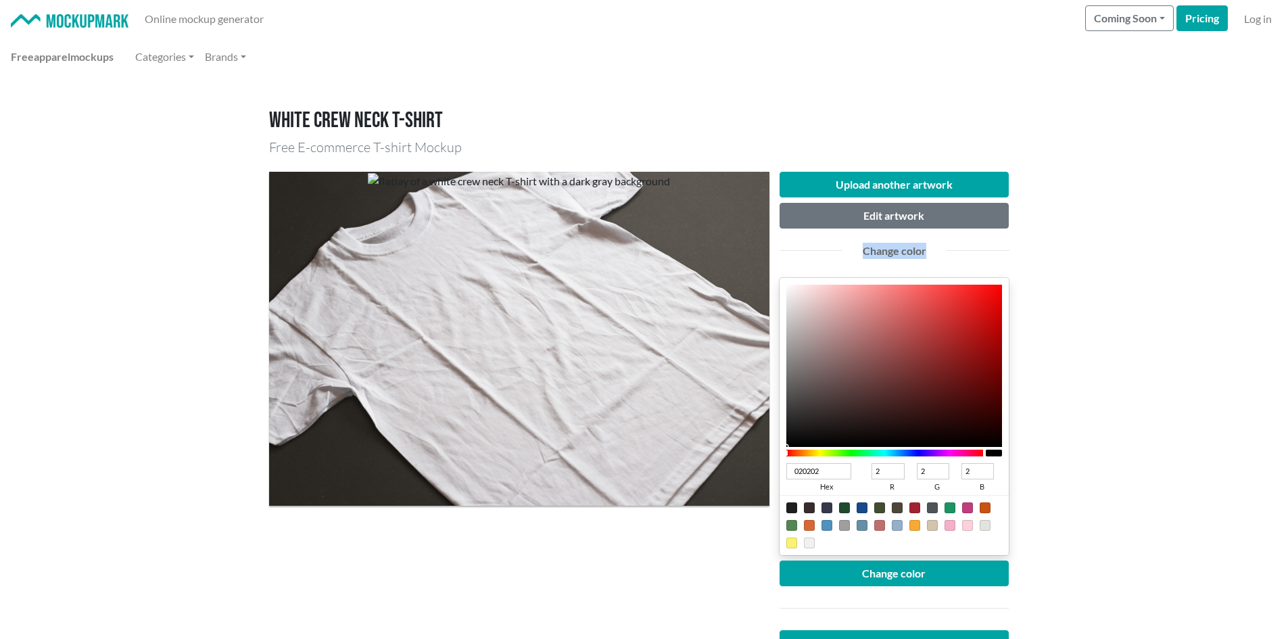
type input "5"
type input "060606"
type input "6"
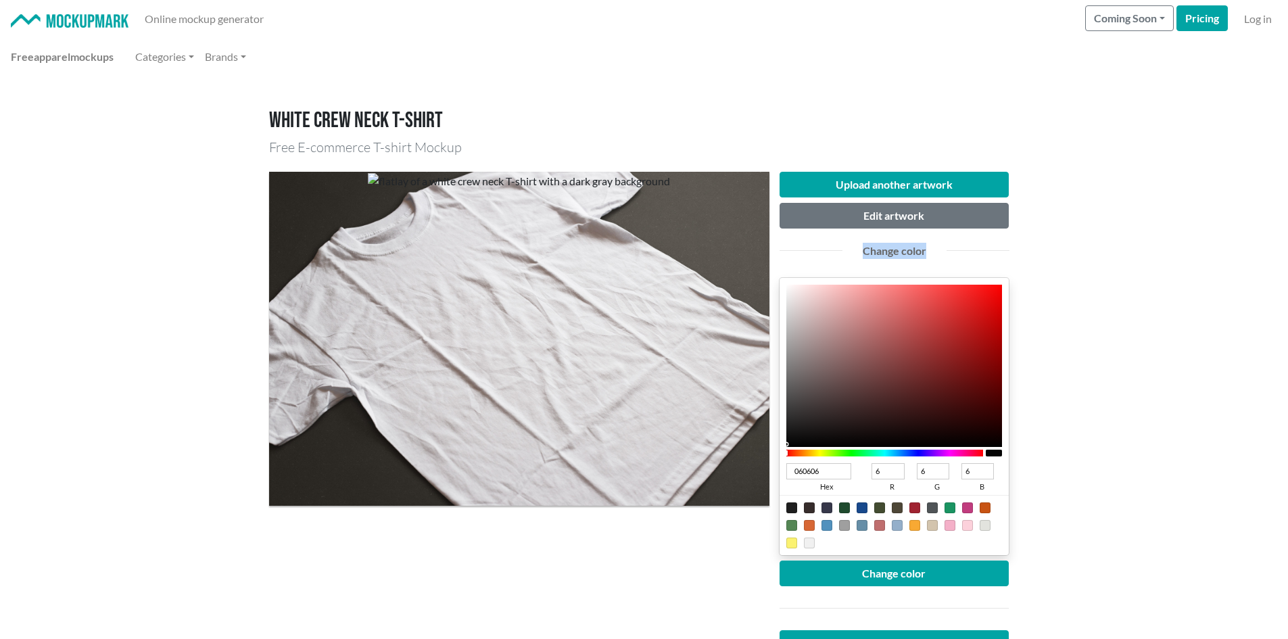
type input "070707"
type input "7"
type input "080808"
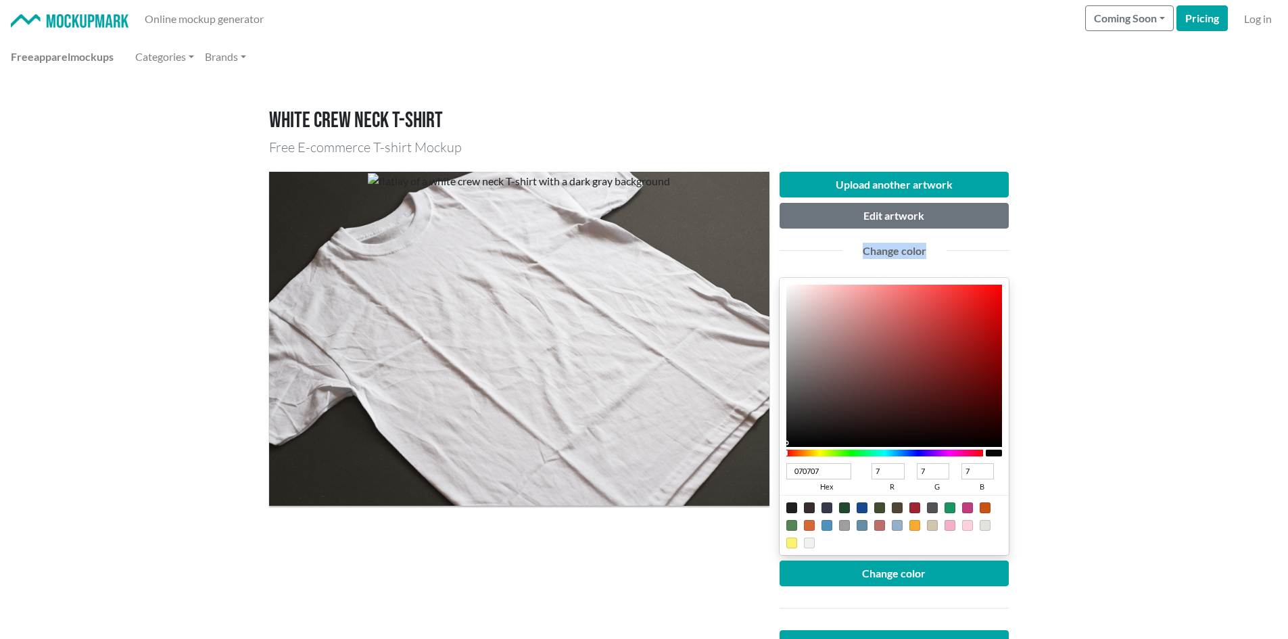
type input "8"
type input "090909"
type input "9"
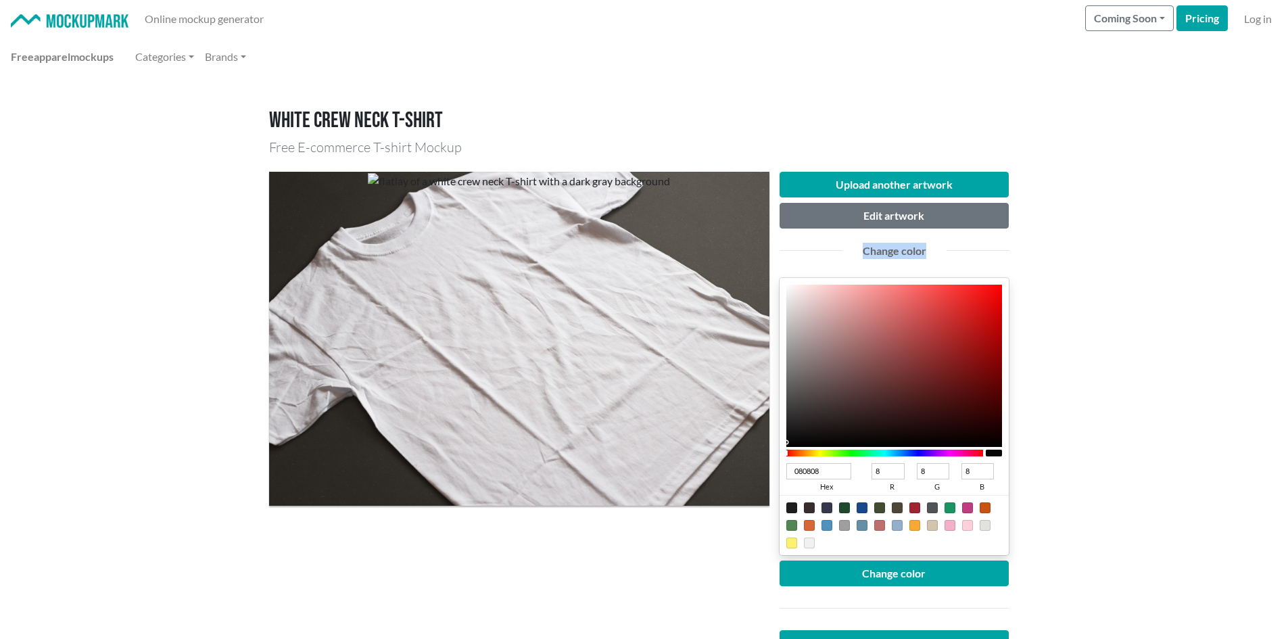
type input "9"
type input "0A0A0A"
type input "10"
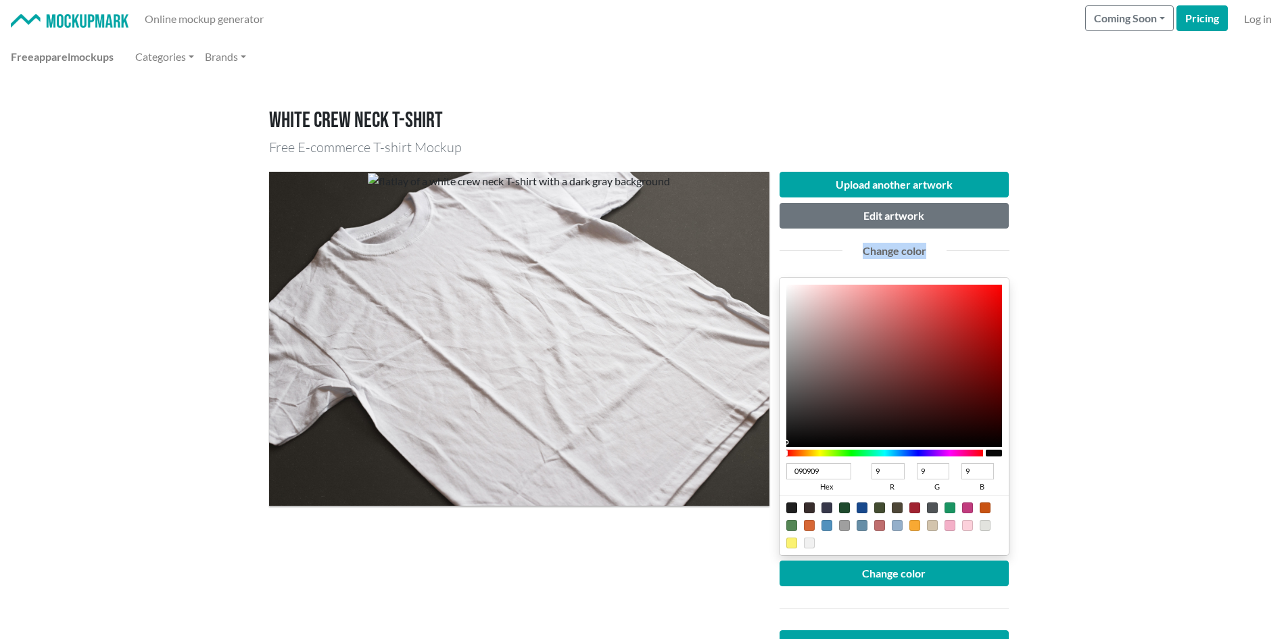
type input "10"
drag, startPoint x: 812, startPoint y: 413, endPoint x: 756, endPoint y: 439, distance: 61.1
click at [756, 439] on div "Upload another artwork Edit artwork Change color 0D0D0D hex 13 r 13 g 13 b 100 …" at bounding box center [644, 444] width 750 height 566
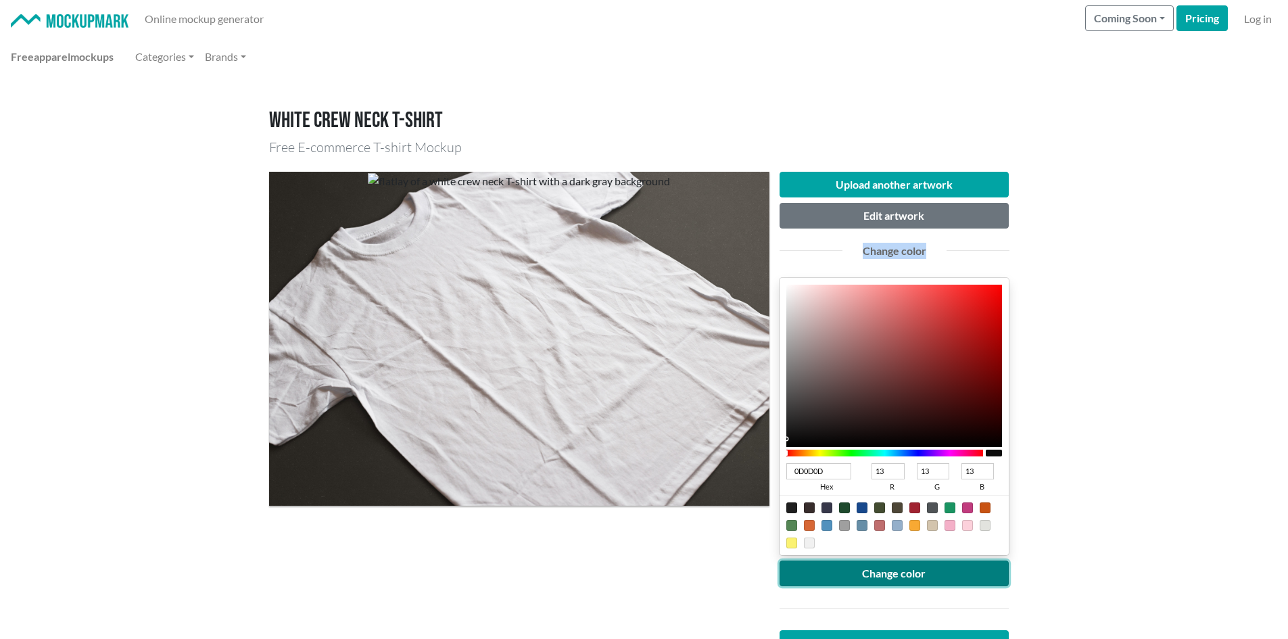
click at [825, 582] on button "Change color" at bounding box center [894, 573] width 230 height 26
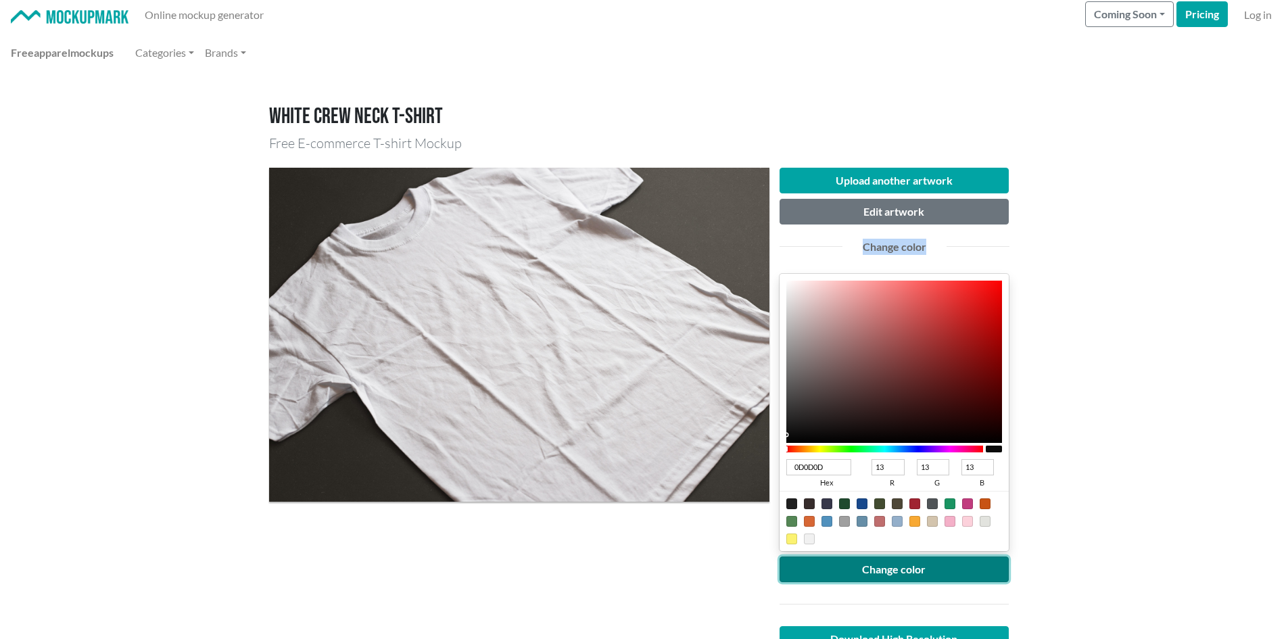
scroll to position [180, 0]
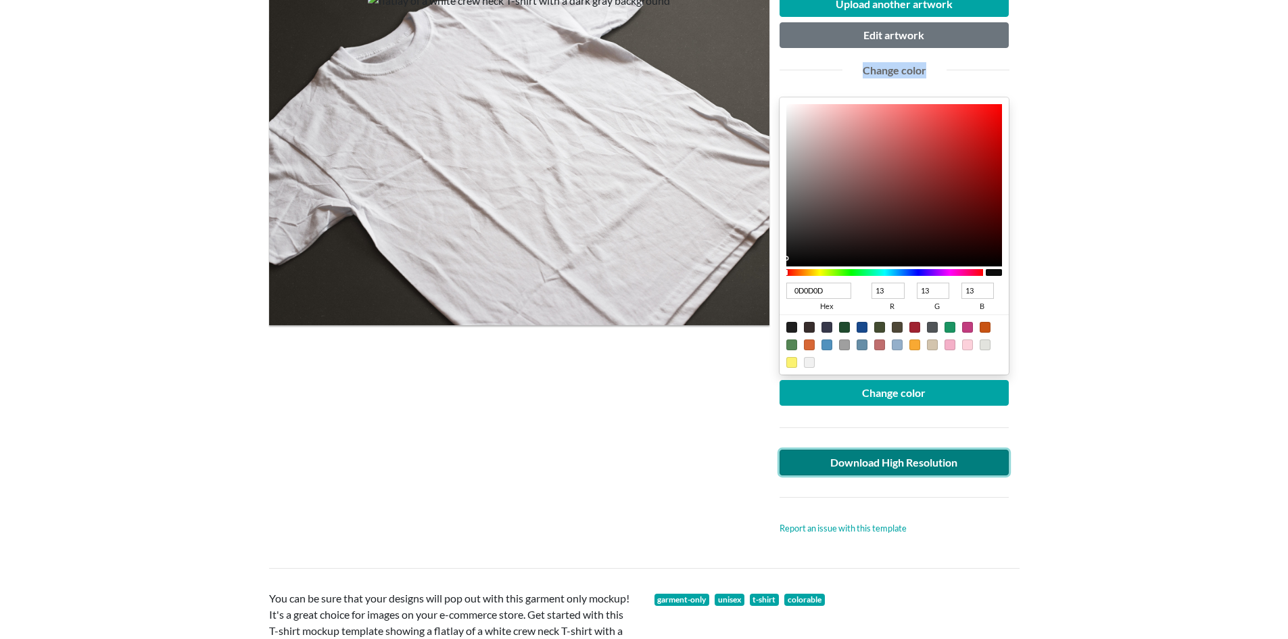
click at [914, 465] on link "Download High Resolution" at bounding box center [894, 462] width 230 height 26
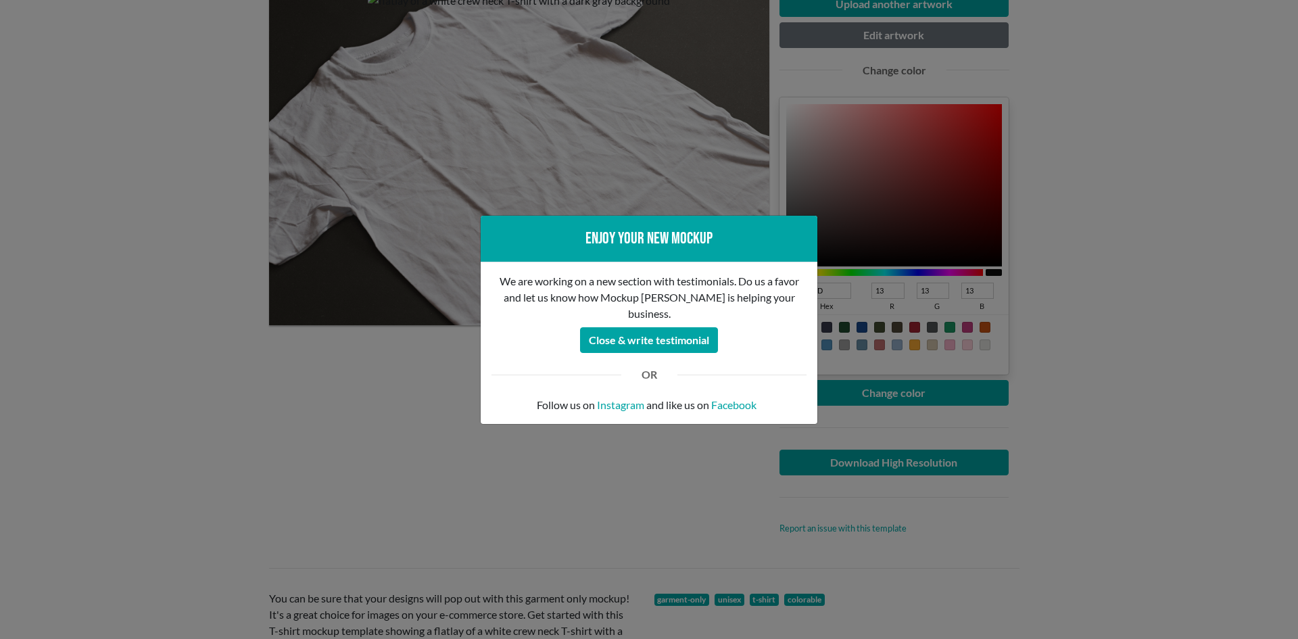
click at [153, 467] on div "Enjoy your new mockup We are working on a new section with testimonials. Do us …" at bounding box center [649, 319] width 1298 height 639
